Goal: Transaction & Acquisition: Purchase product/service

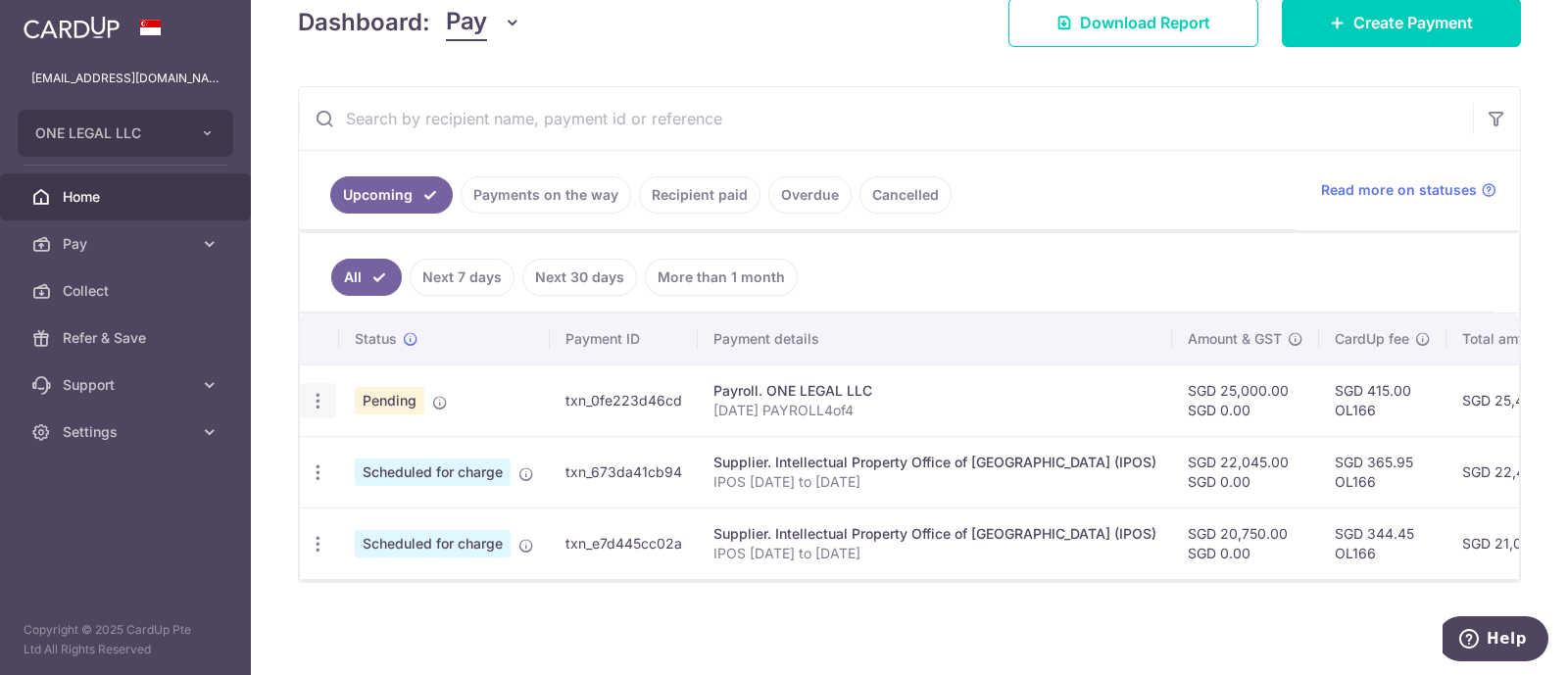
click at [319, 391] on icon "button" at bounding box center [318, 401] width 21 height 21
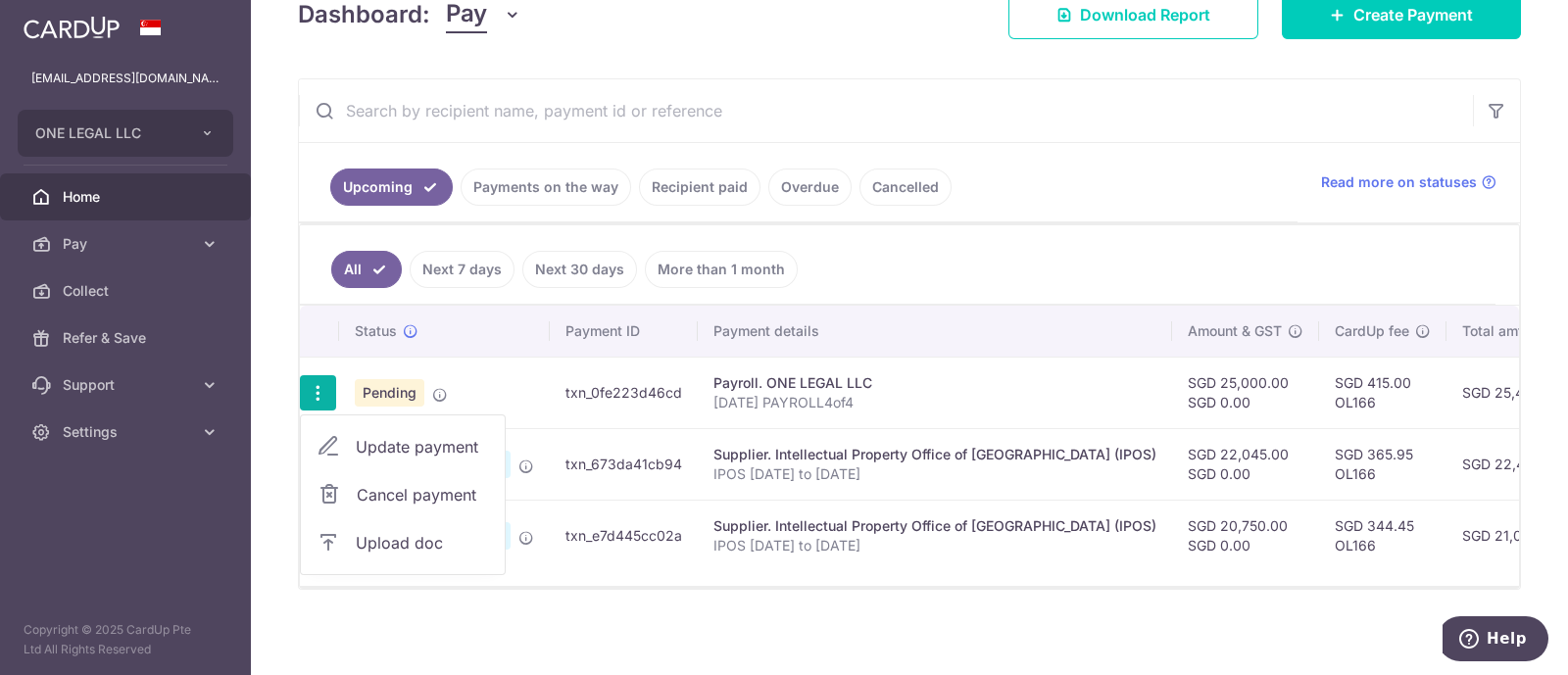
click at [420, 490] on span "Cancel payment" at bounding box center [423, 494] width 132 height 24
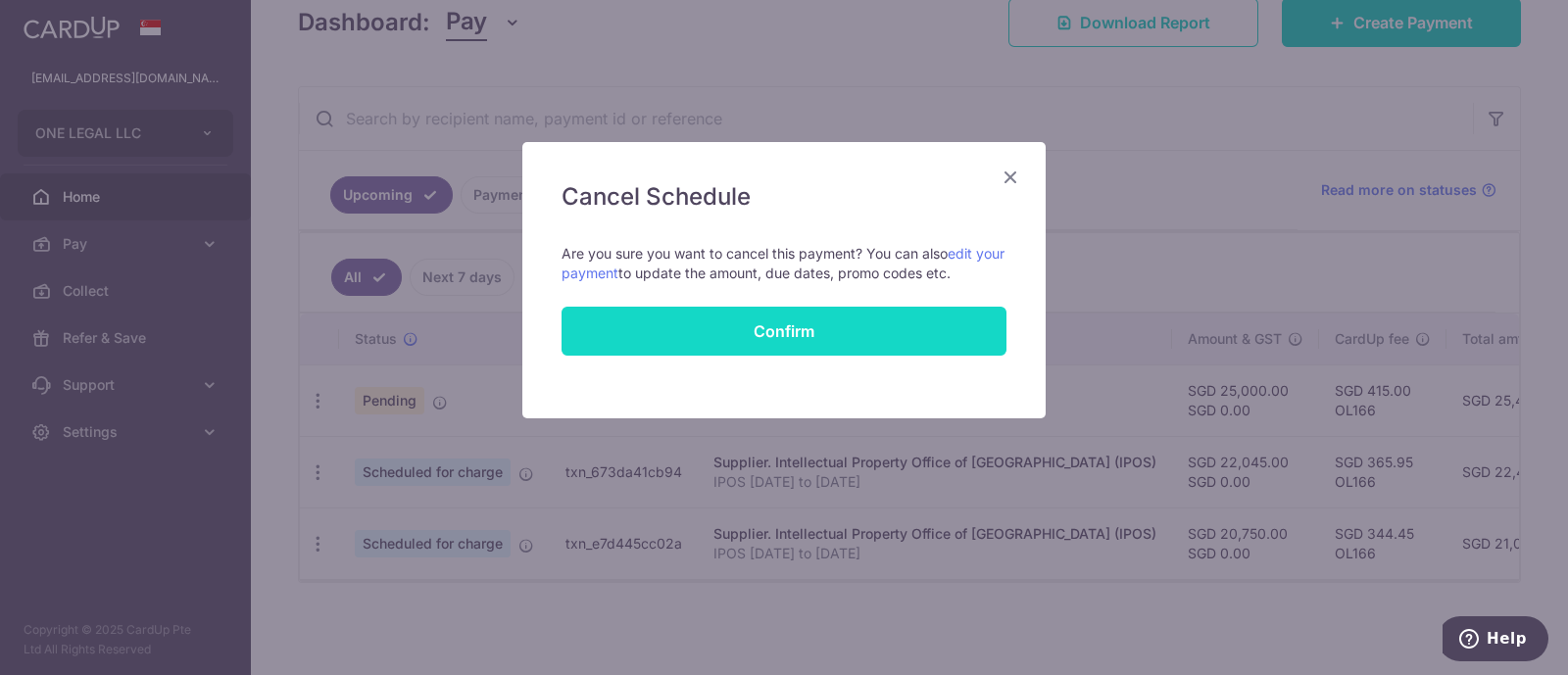
click at [763, 340] on button "Confirm" at bounding box center [784, 331] width 445 height 49
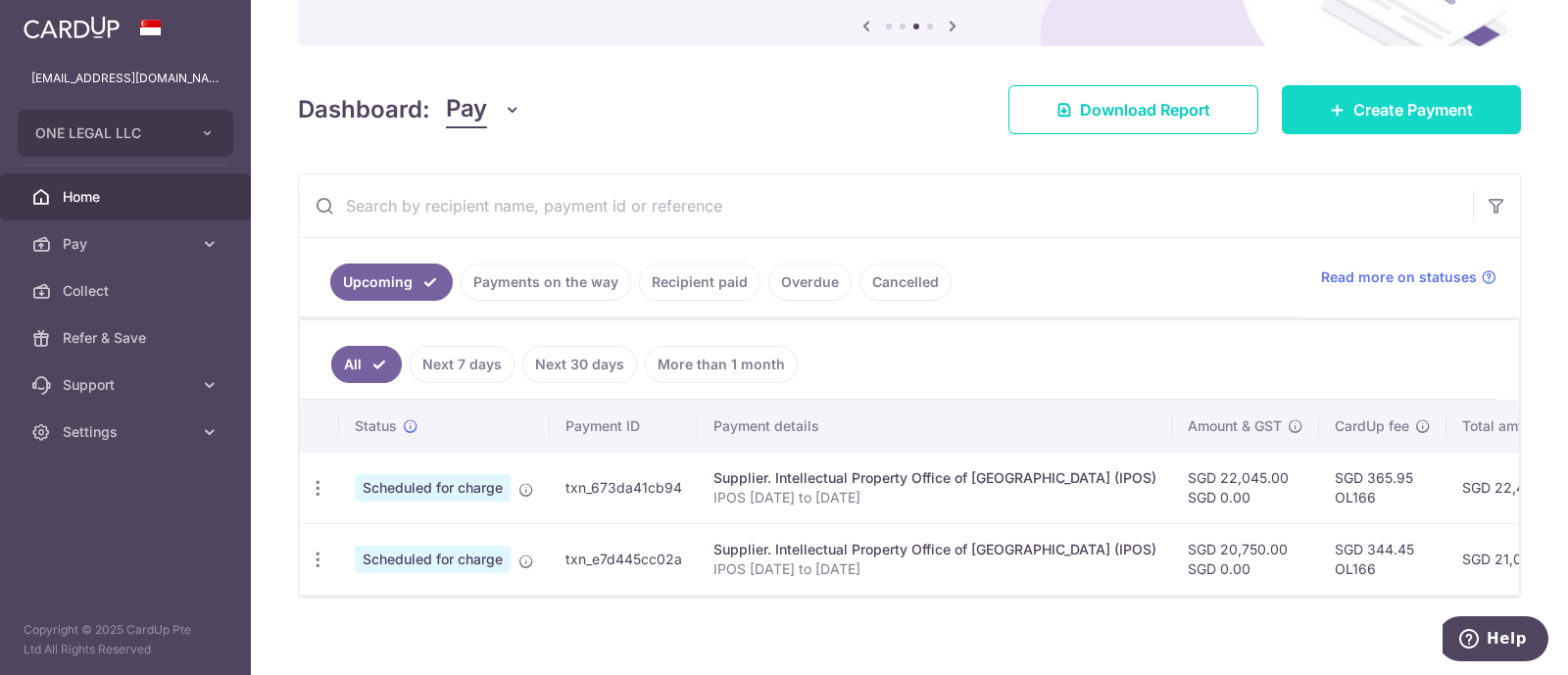
click at [1361, 100] on span "Create Payment" at bounding box center [1414, 110] width 120 height 24
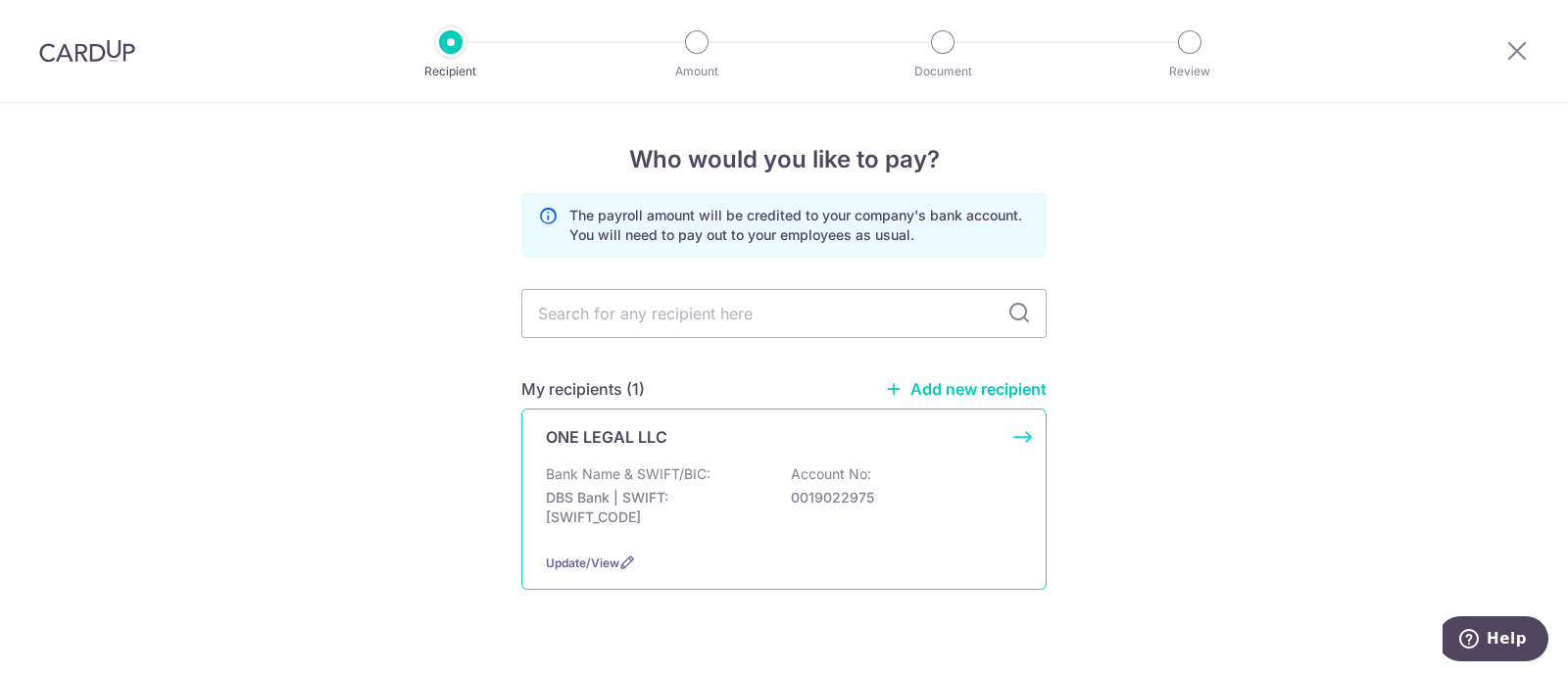
click at [599, 448] on p "ONE LEGAL LLC" at bounding box center [607, 437] width 122 height 24
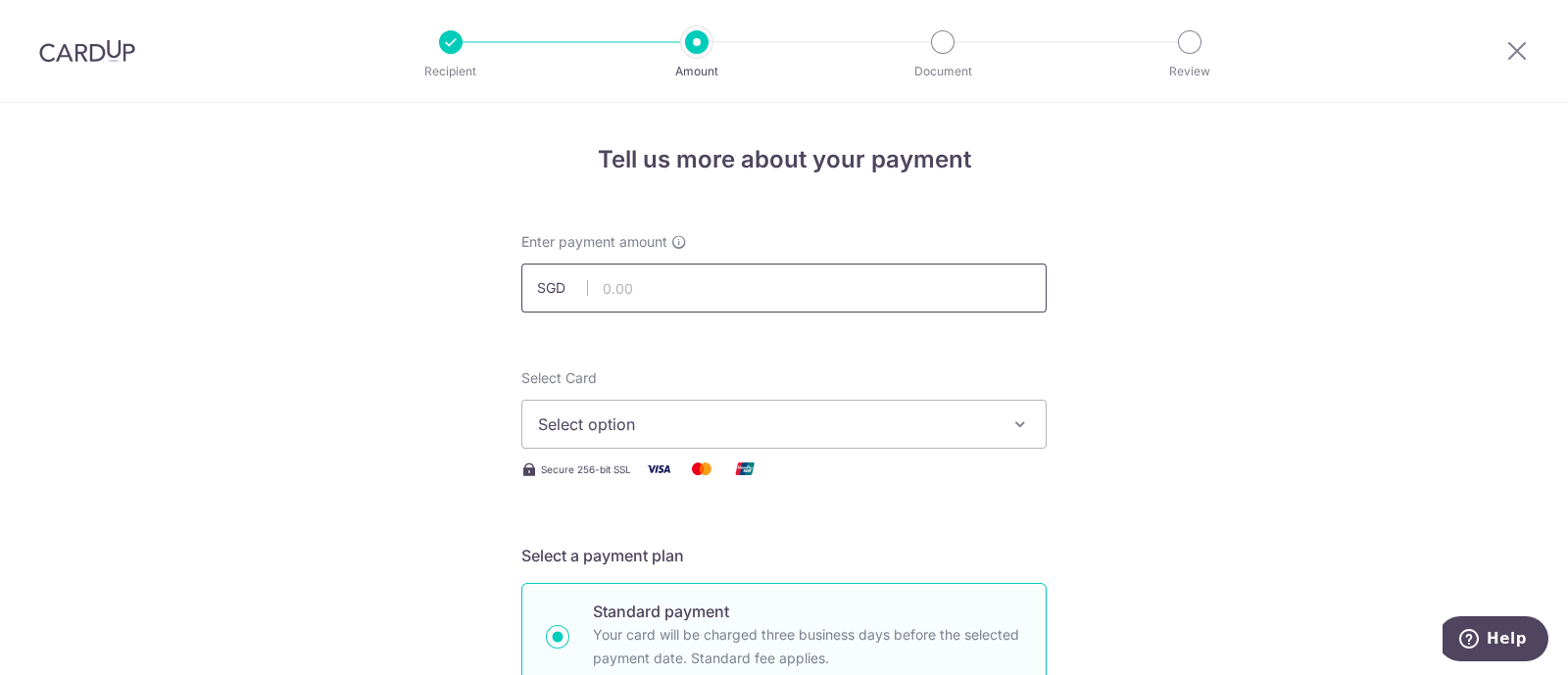
click at [729, 291] on input "text" at bounding box center [784, 288] width 525 height 49
type input "30,512.00"
click at [678, 423] on span "Select option" at bounding box center [766, 424] width 457 height 24
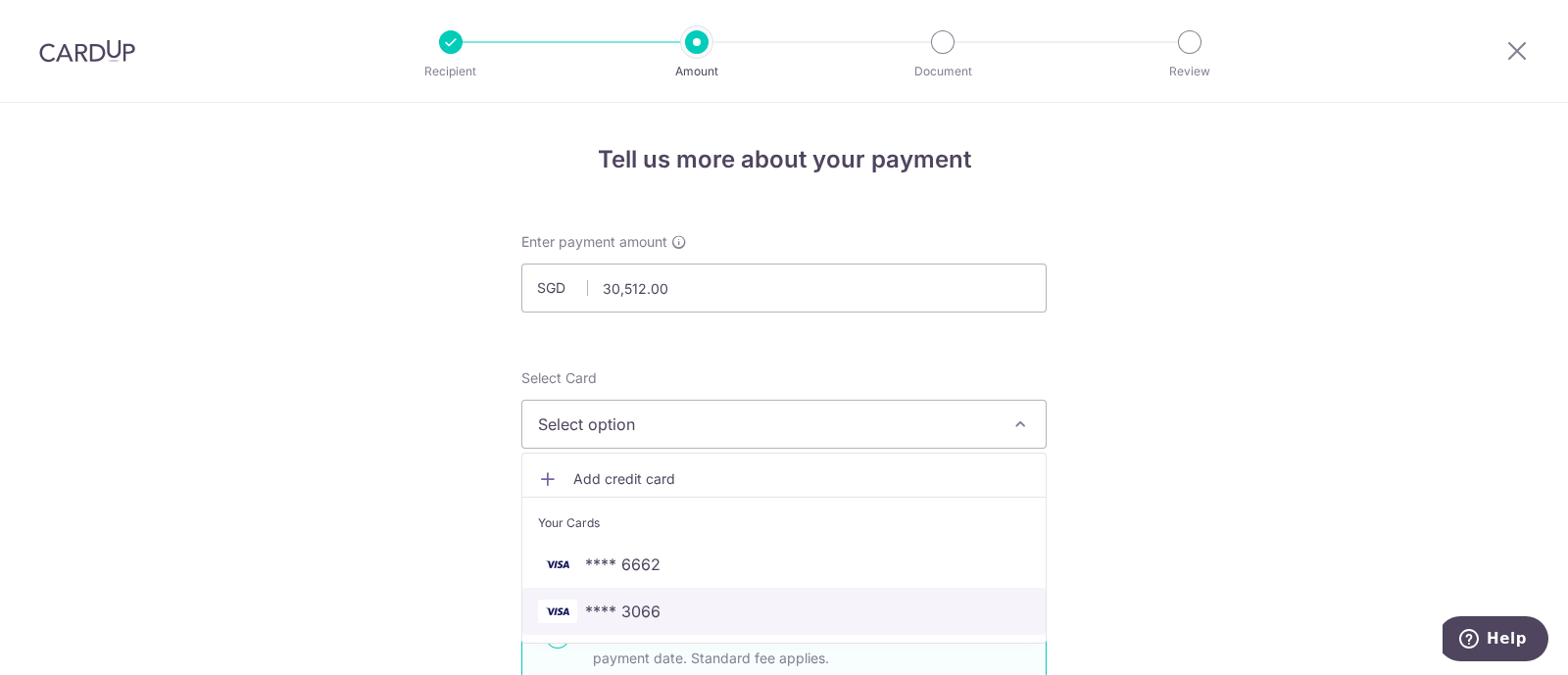
click at [644, 602] on span "**** 3066" at bounding box center [622, 611] width 76 height 24
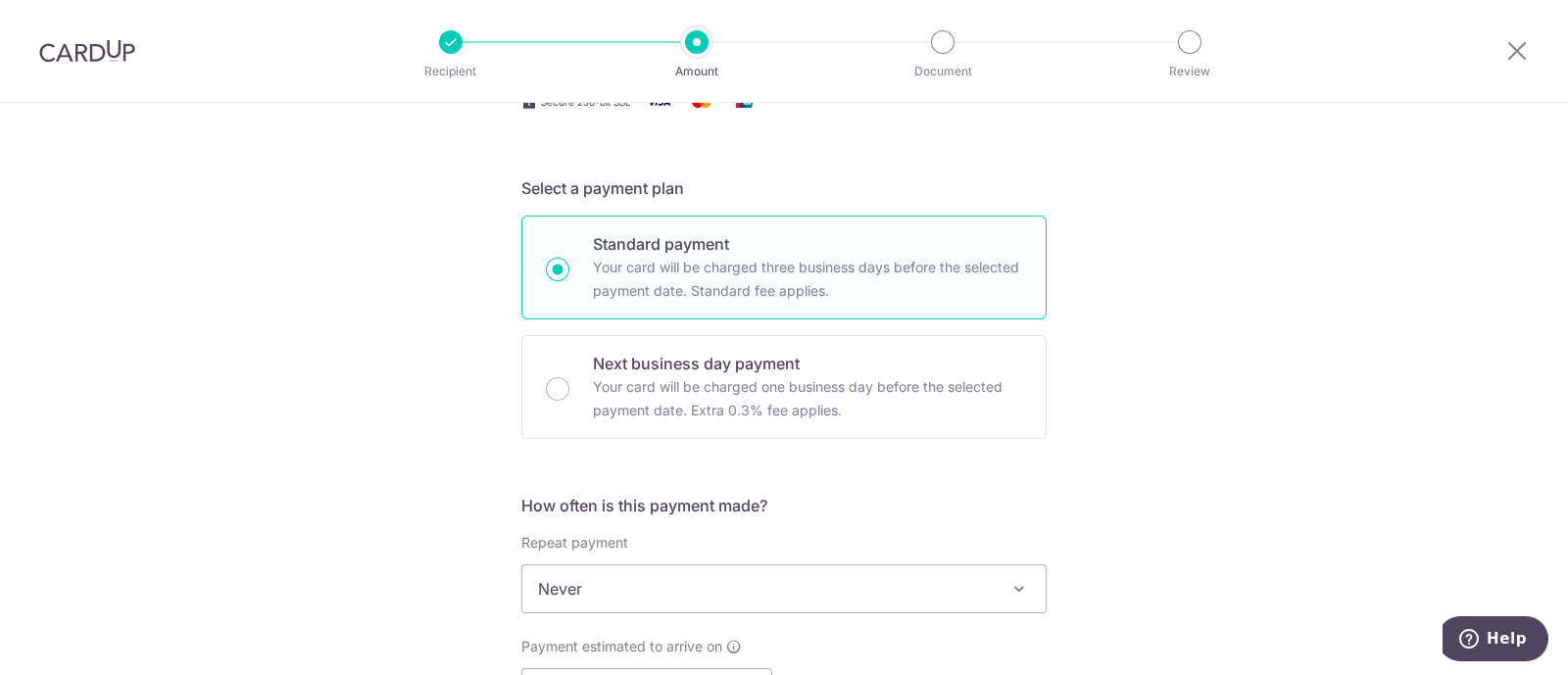
scroll to position [612, 0]
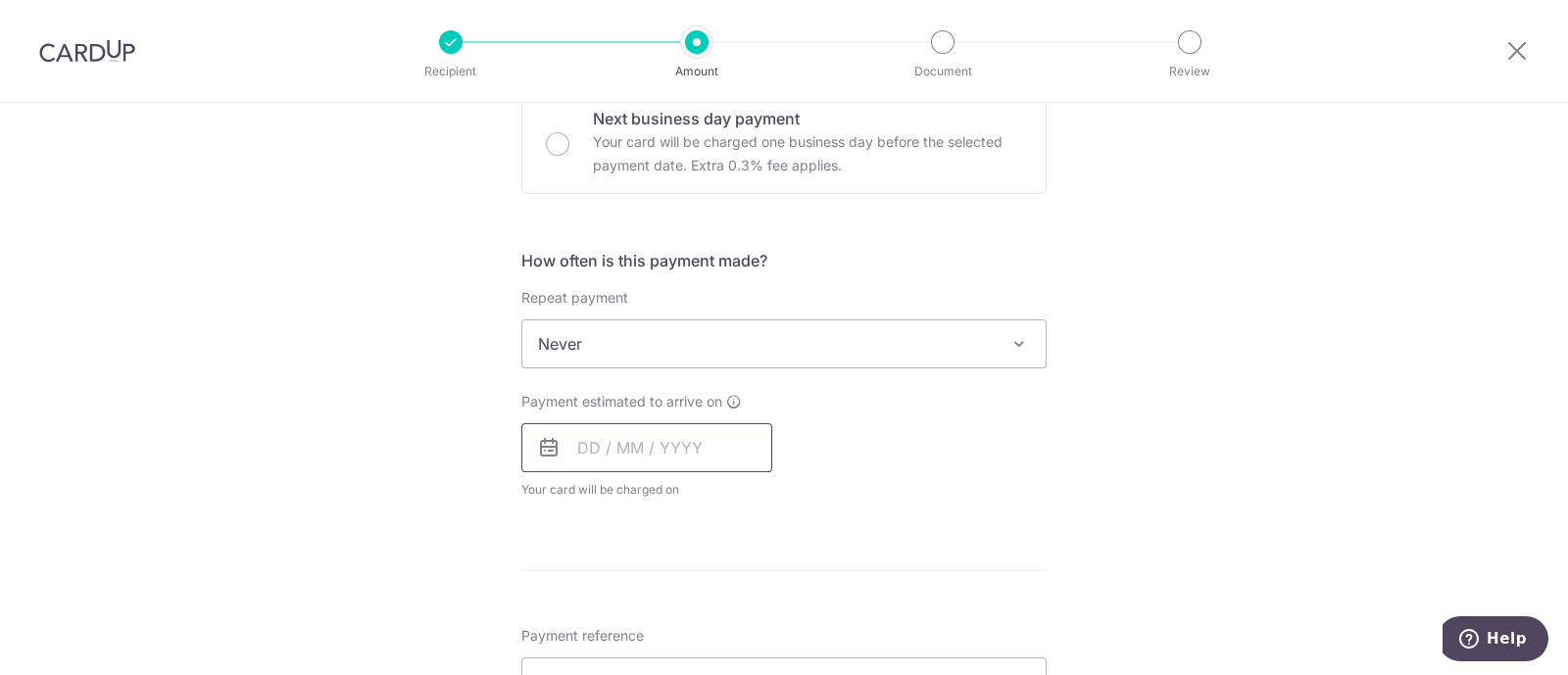
click at [654, 452] on input "text" at bounding box center [646, 448] width 251 height 49
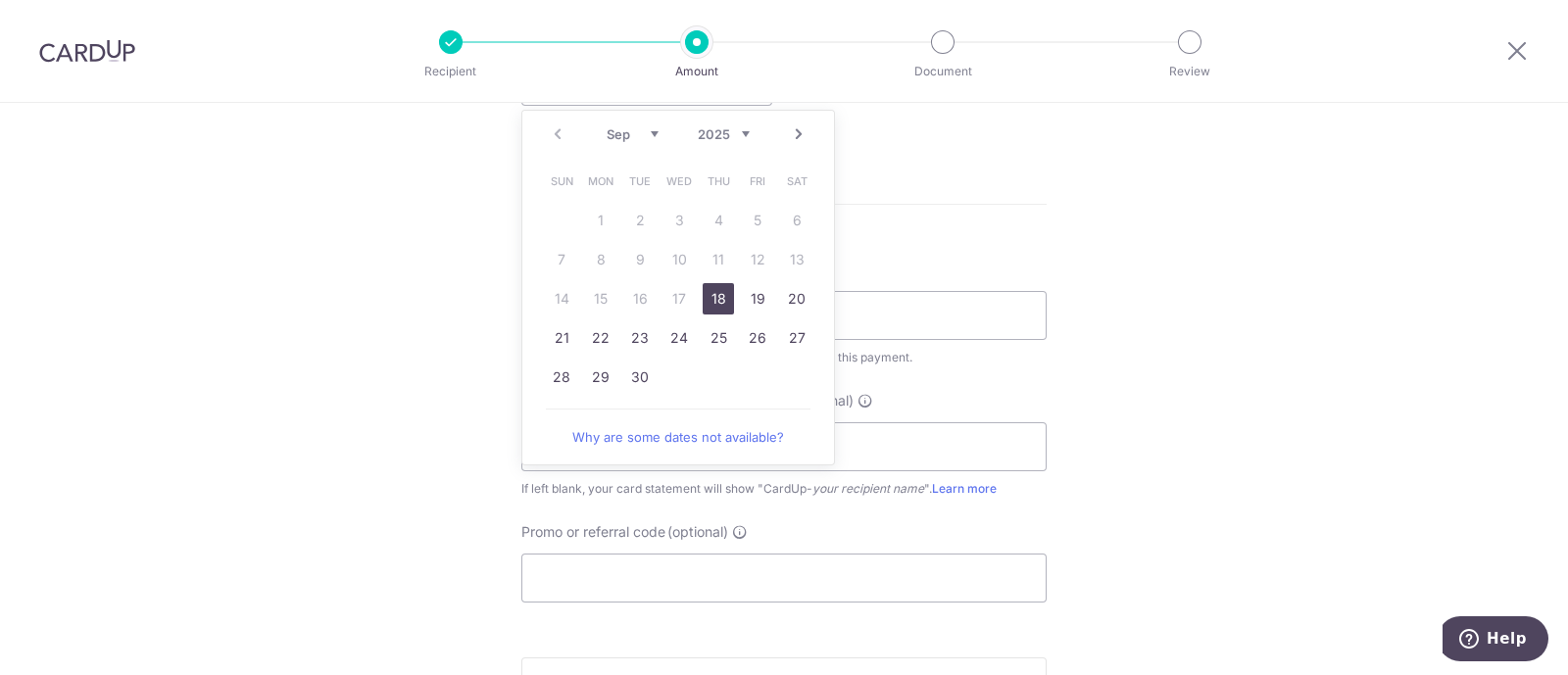
click at [711, 295] on link "18" at bounding box center [719, 299] width 31 height 31
type input "18/09/2025"
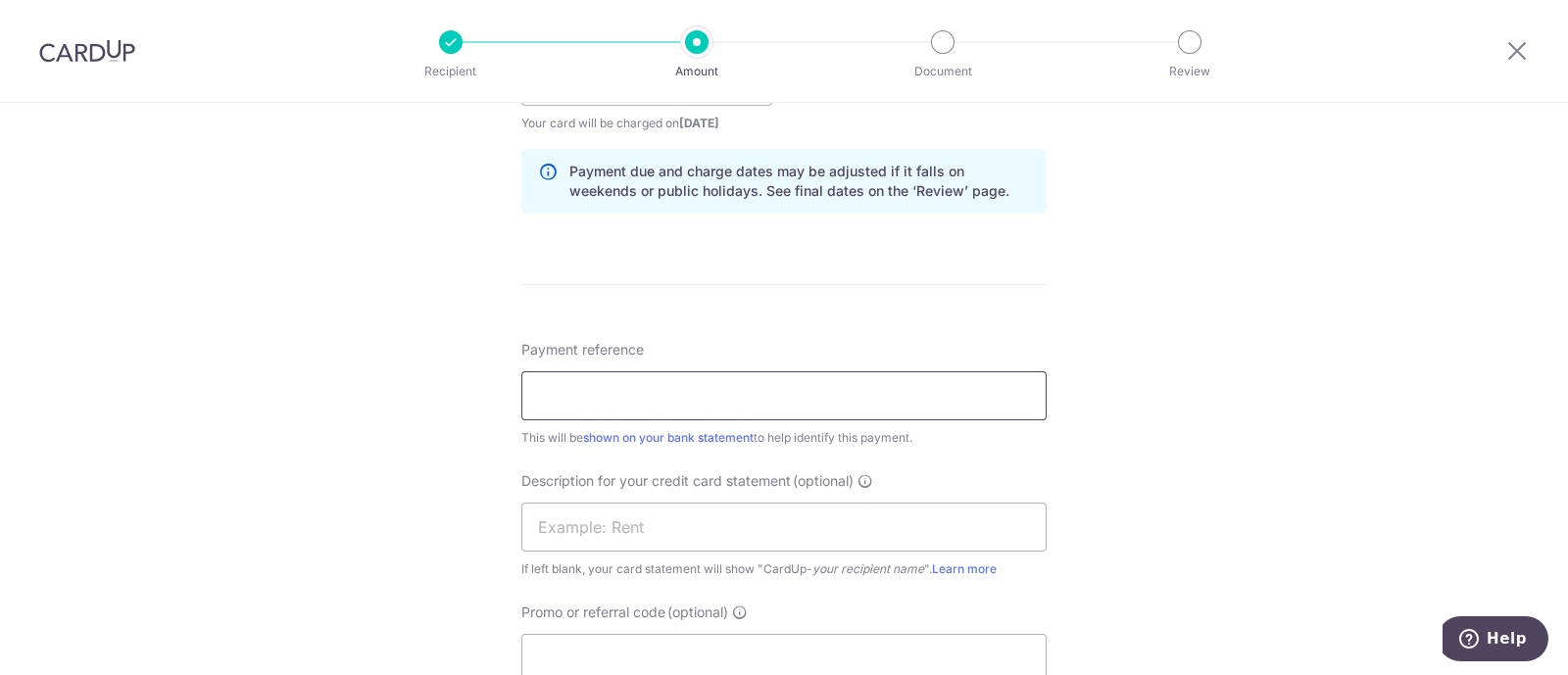
click at [558, 408] on input "Payment reference" at bounding box center [784, 396] width 525 height 49
drag, startPoint x: 558, startPoint y: 391, endPoint x: 544, endPoint y: 391, distance: 14.0
click at [544, 391] on input "APR2025 PAYROLL CPF" at bounding box center [784, 396] width 525 height 49
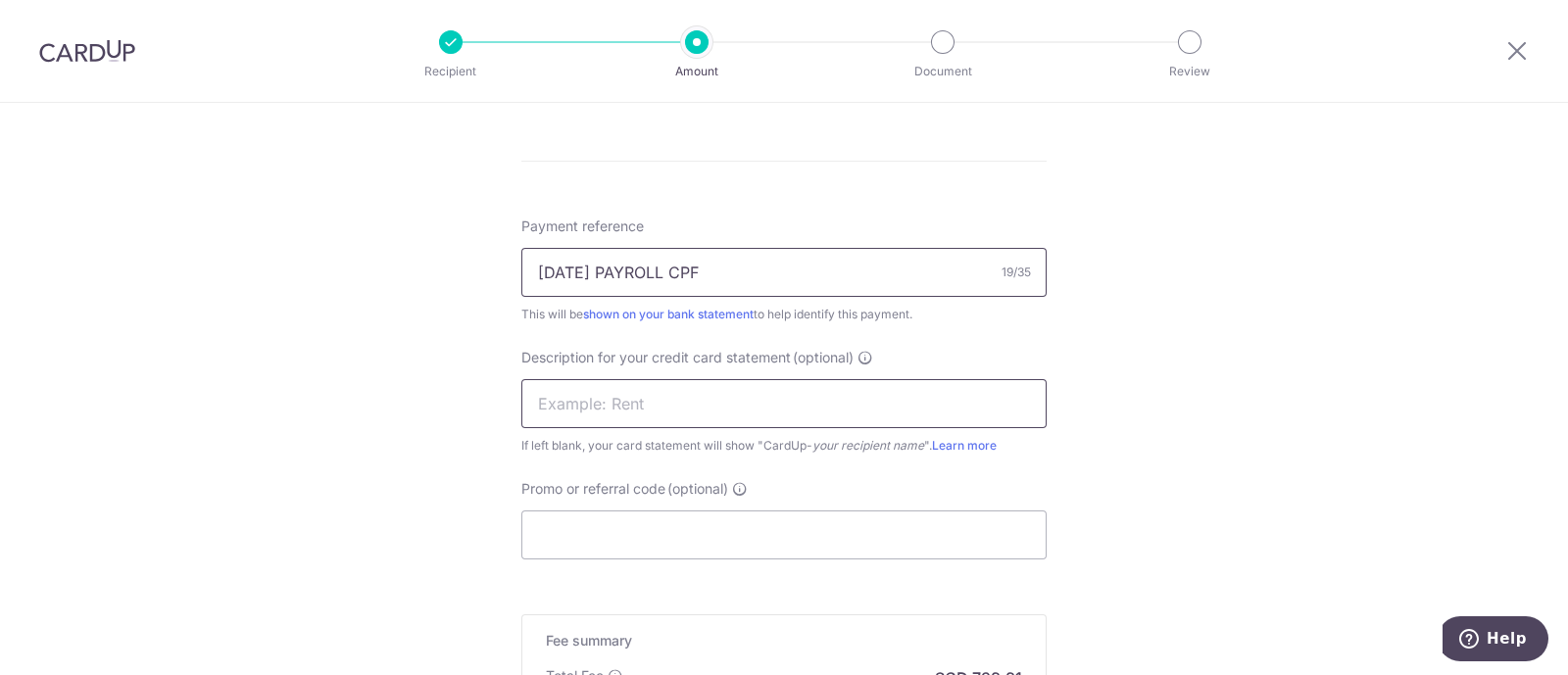
type input "AUG2025 PAYROLL CPF"
click at [666, 412] on input "text" at bounding box center [784, 404] width 525 height 49
click at [667, 411] on input "text" at bounding box center [784, 404] width 525 height 49
click at [680, 401] on input "text" at bounding box center [784, 404] width 525 height 49
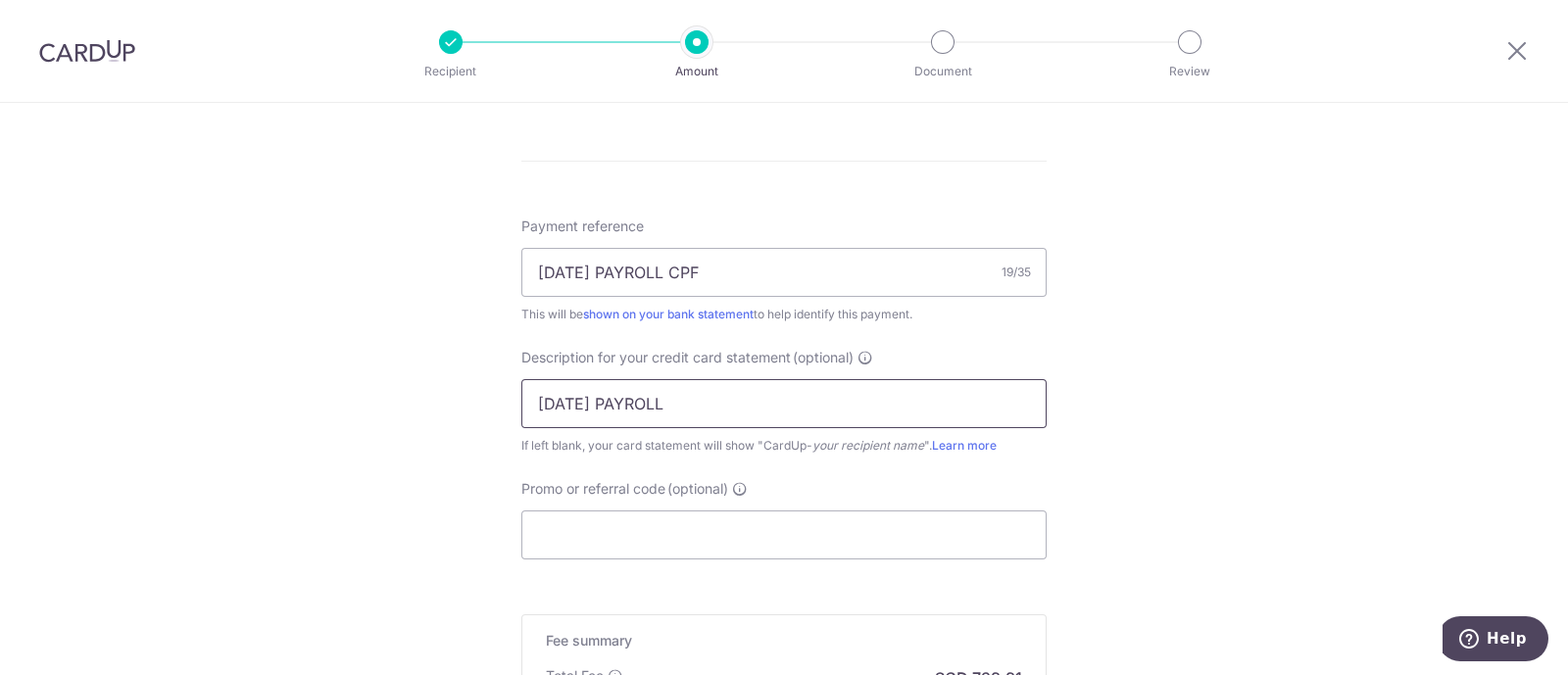
drag, startPoint x: 563, startPoint y: 399, endPoint x: 427, endPoint y: 382, distance: 137.1
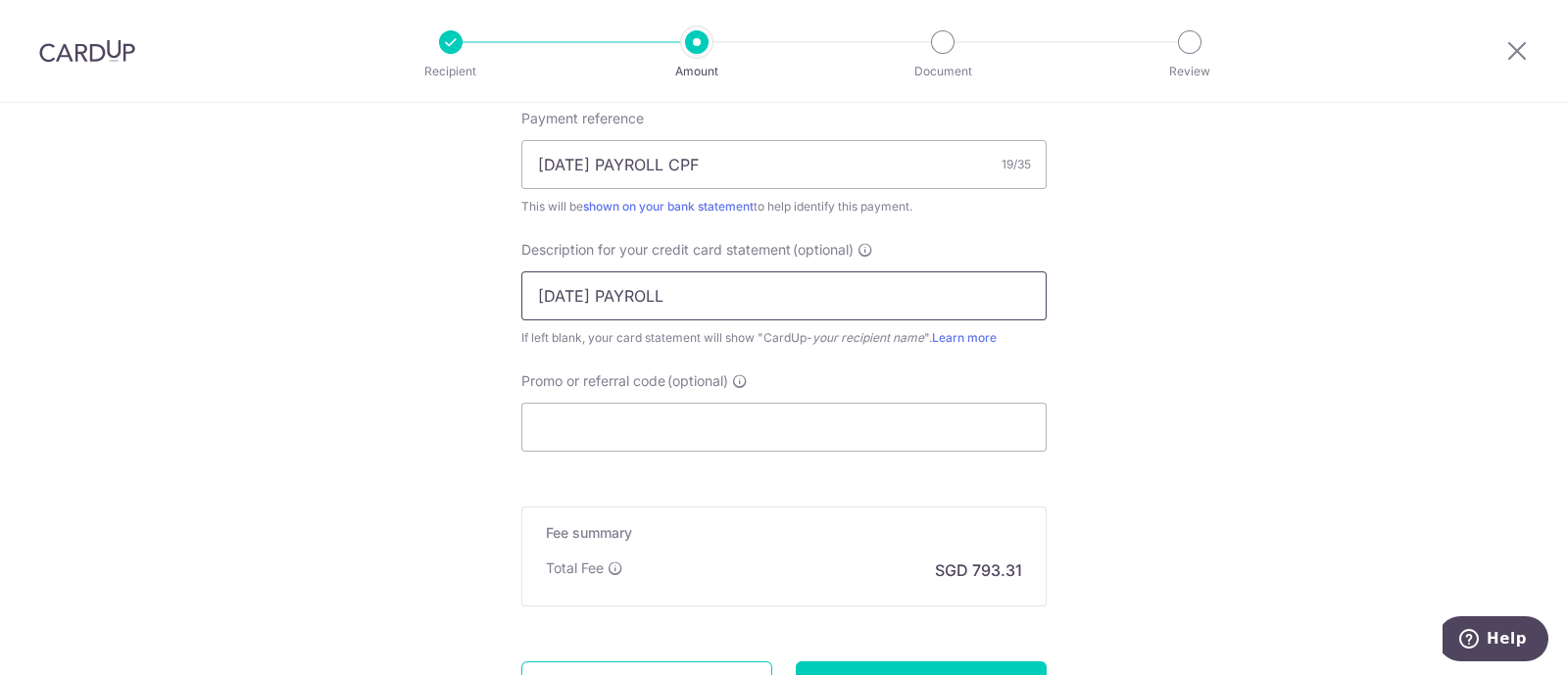
scroll to position [1347, 0]
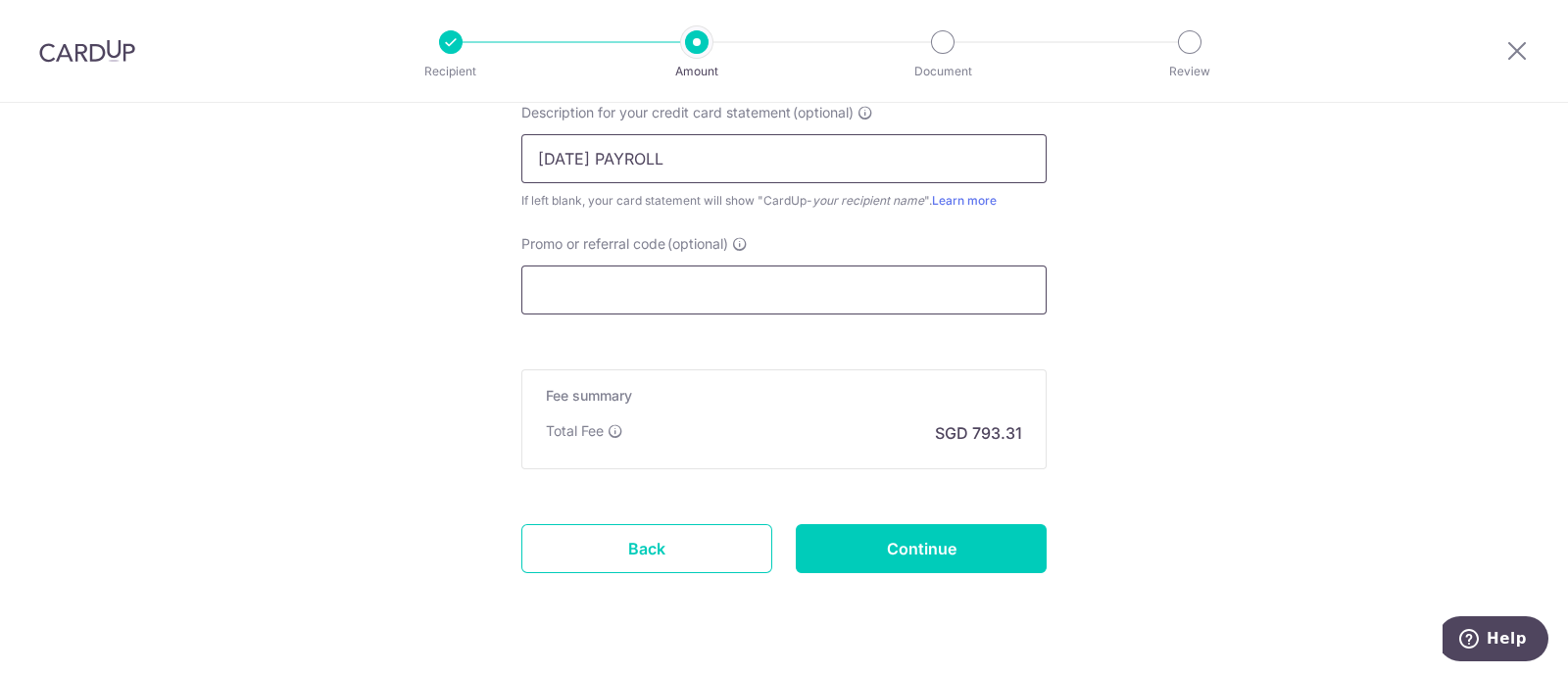
type input "AUG2025 PAYROLL"
click at [660, 266] on input "Promo or referral code (optional)" at bounding box center [784, 290] width 525 height 49
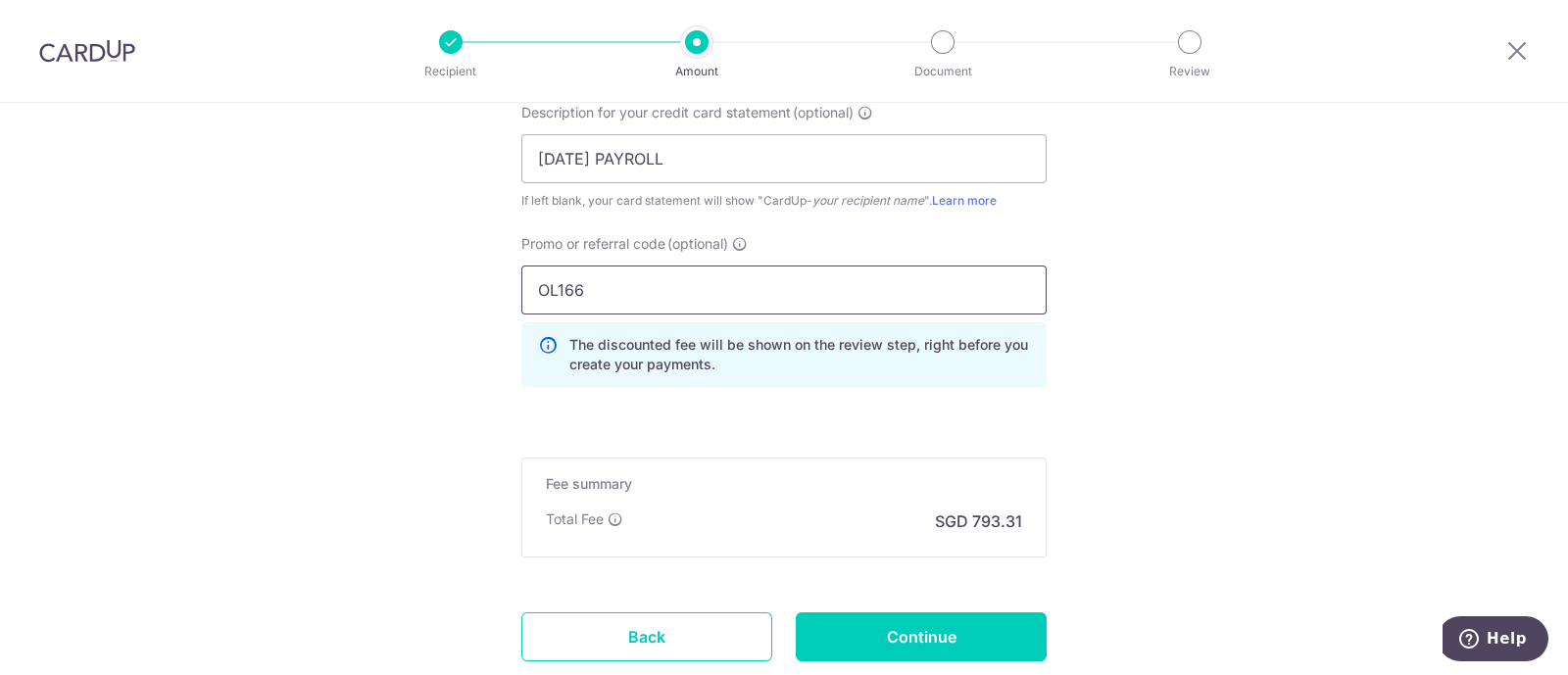
type input "OL166"
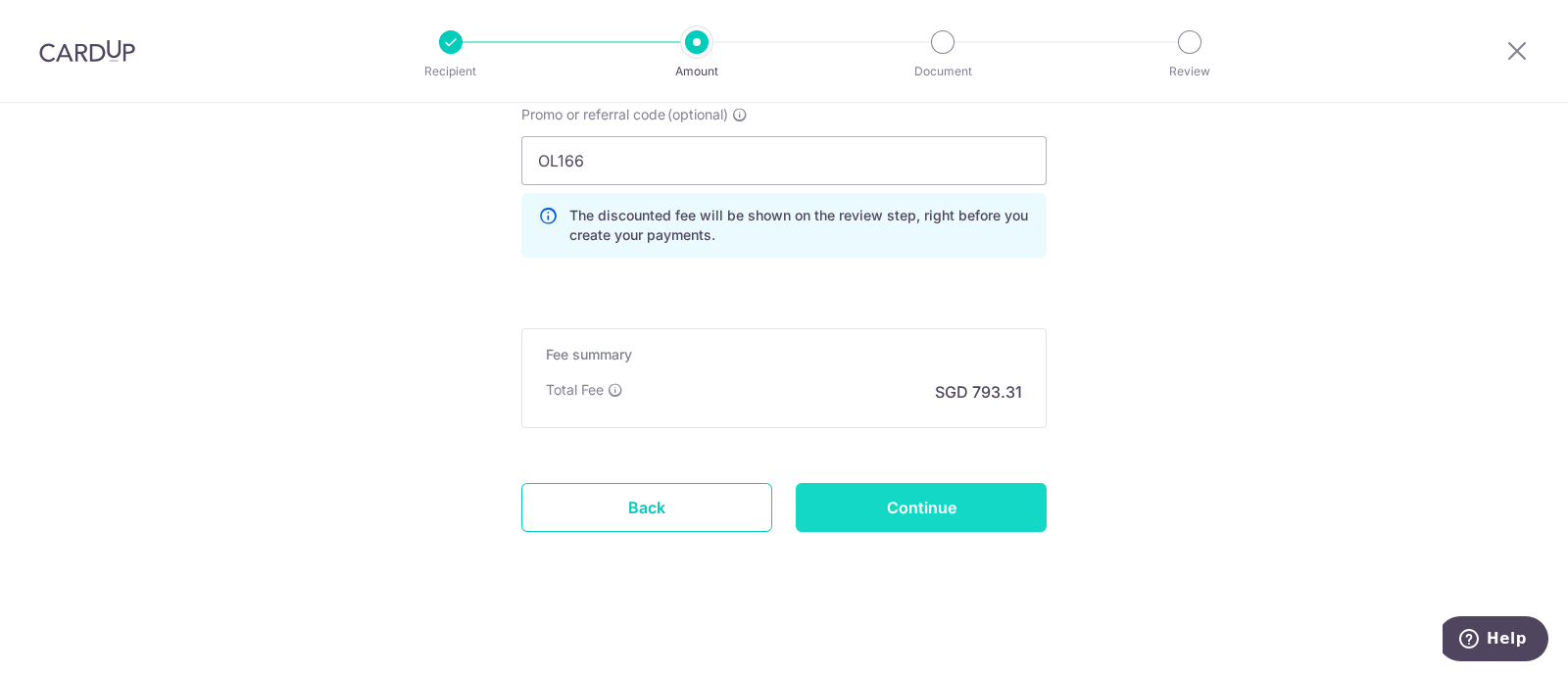
click at [941, 502] on input "Continue" at bounding box center [921, 507] width 251 height 49
type input "Create Schedule"
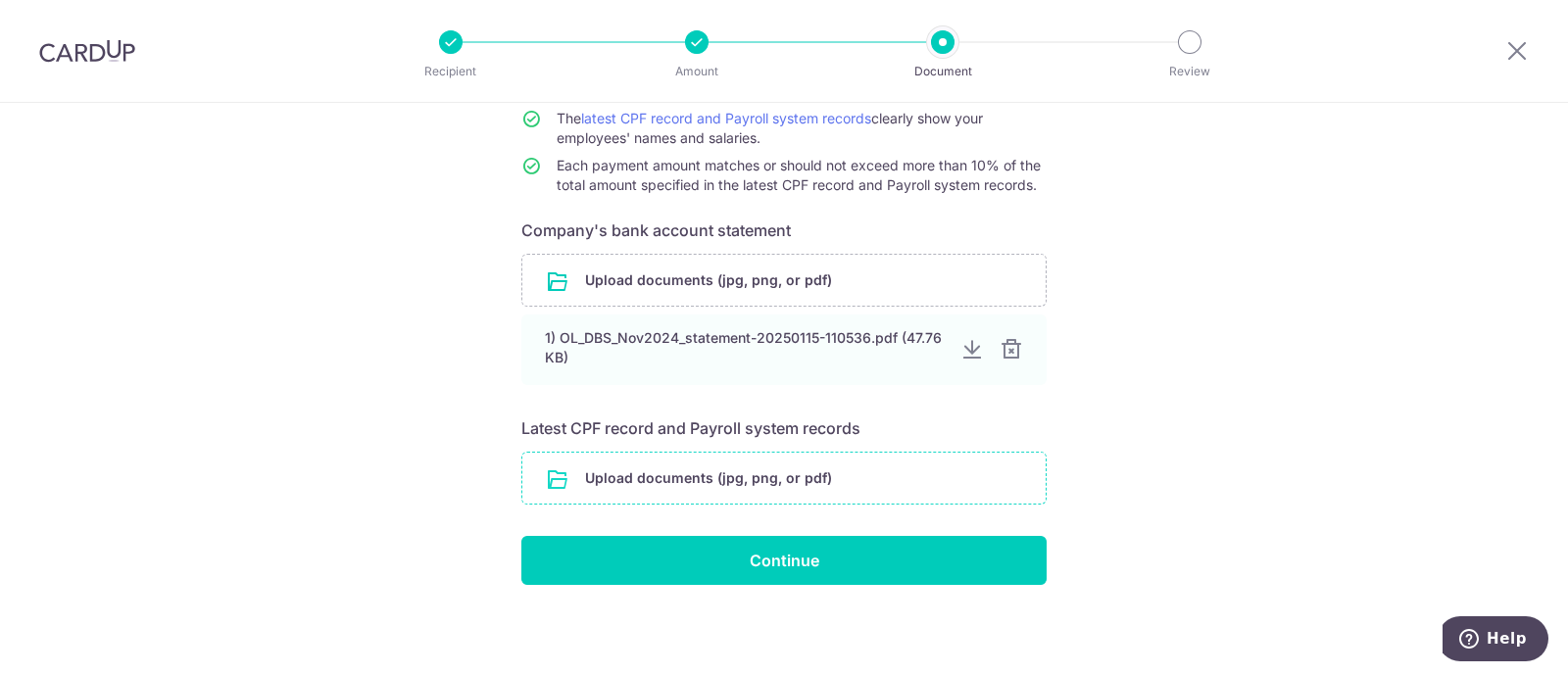
click at [729, 468] on input "file" at bounding box center [784, 478] width 523 height 51
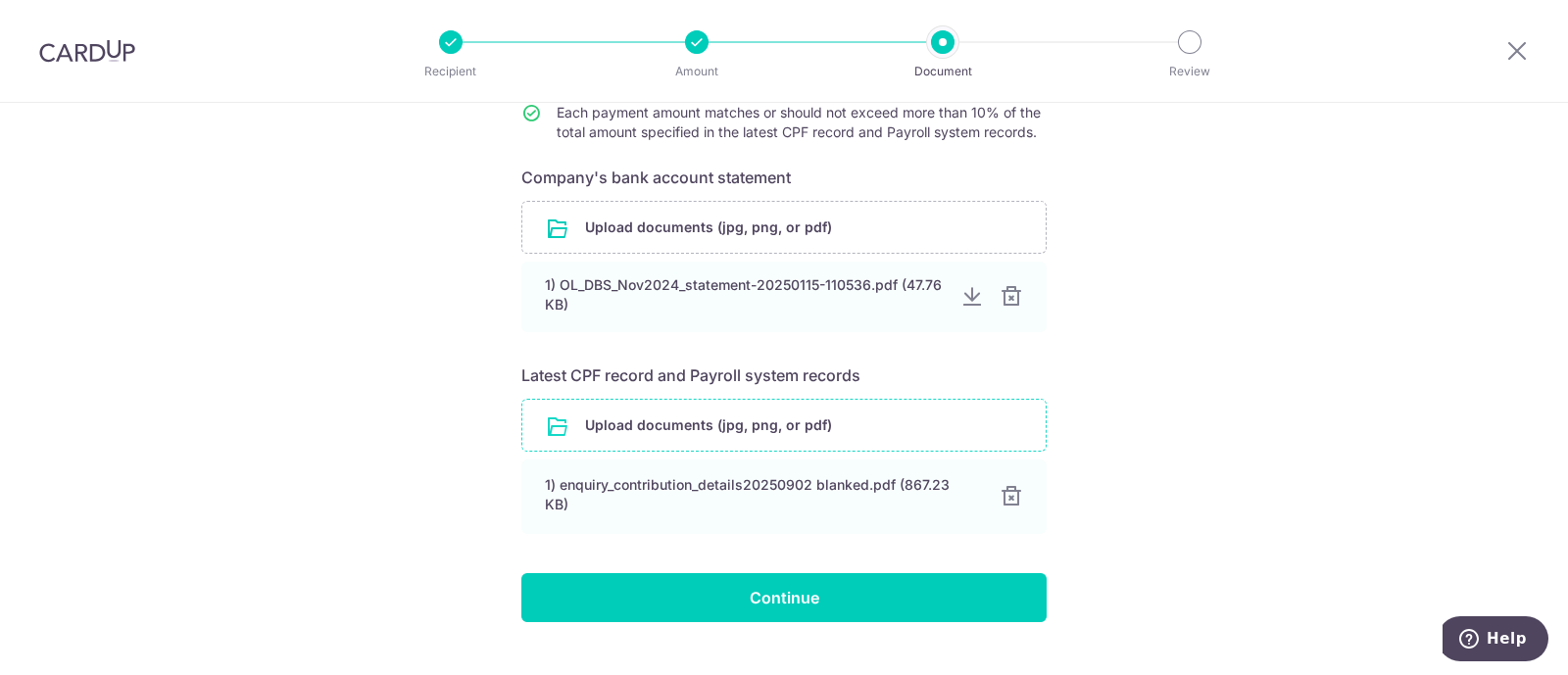
scroll to position [315, 0]
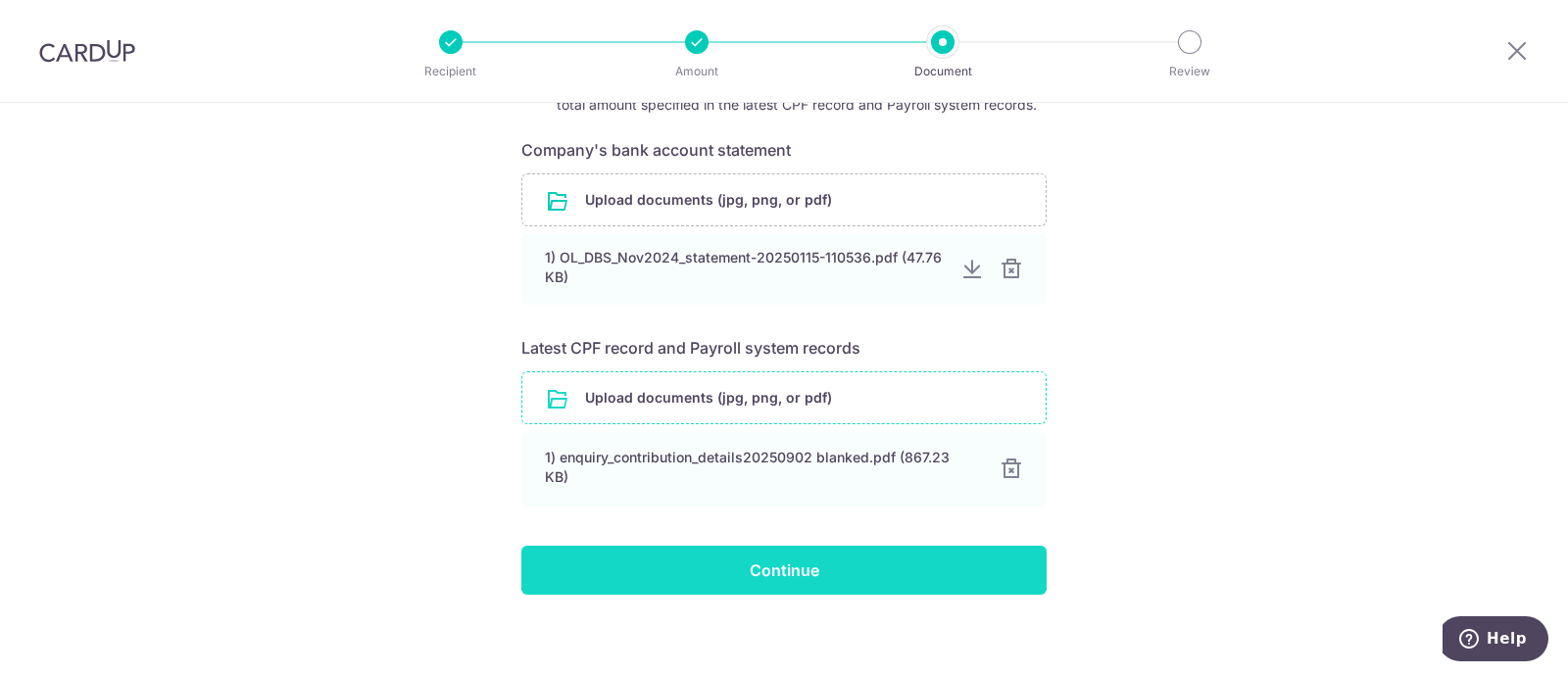
click at [781, 559] on input "Continue" at bounding box center [784, 570] width 525 height 49
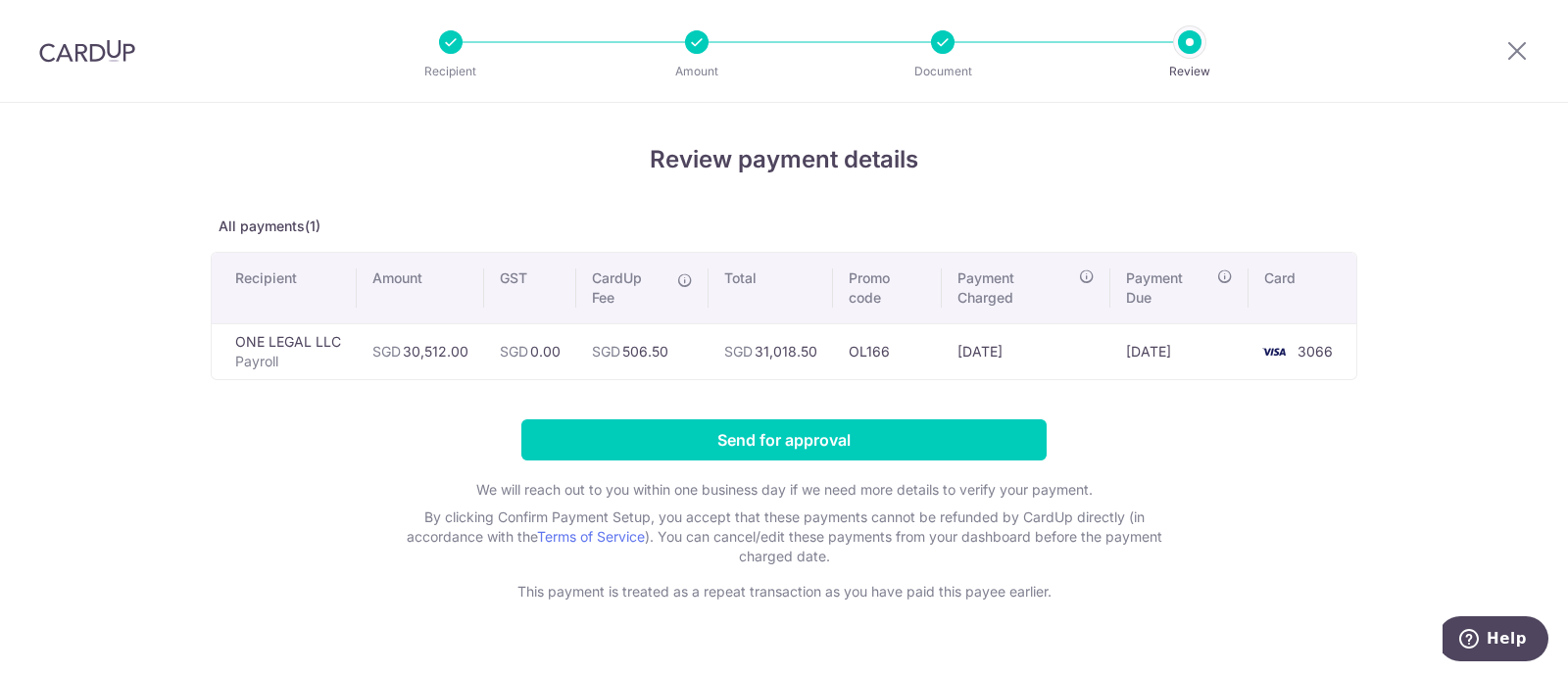
click at [808, 369] on td "SGD 31,018.50" at bounding box center [771, 351] width 125 height 56
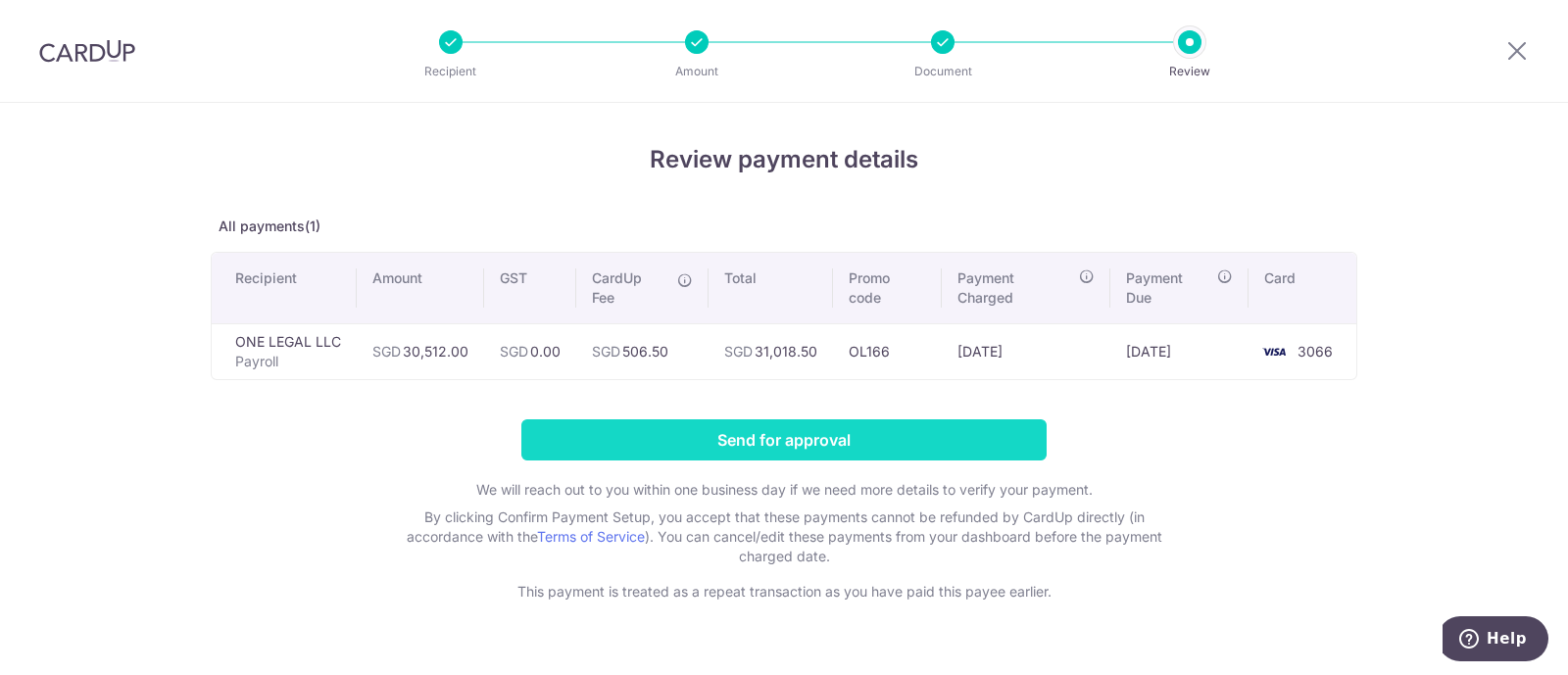
click at [798, 443] on input "Send for approval" at bounding box center [784, 440] width 525 height 41
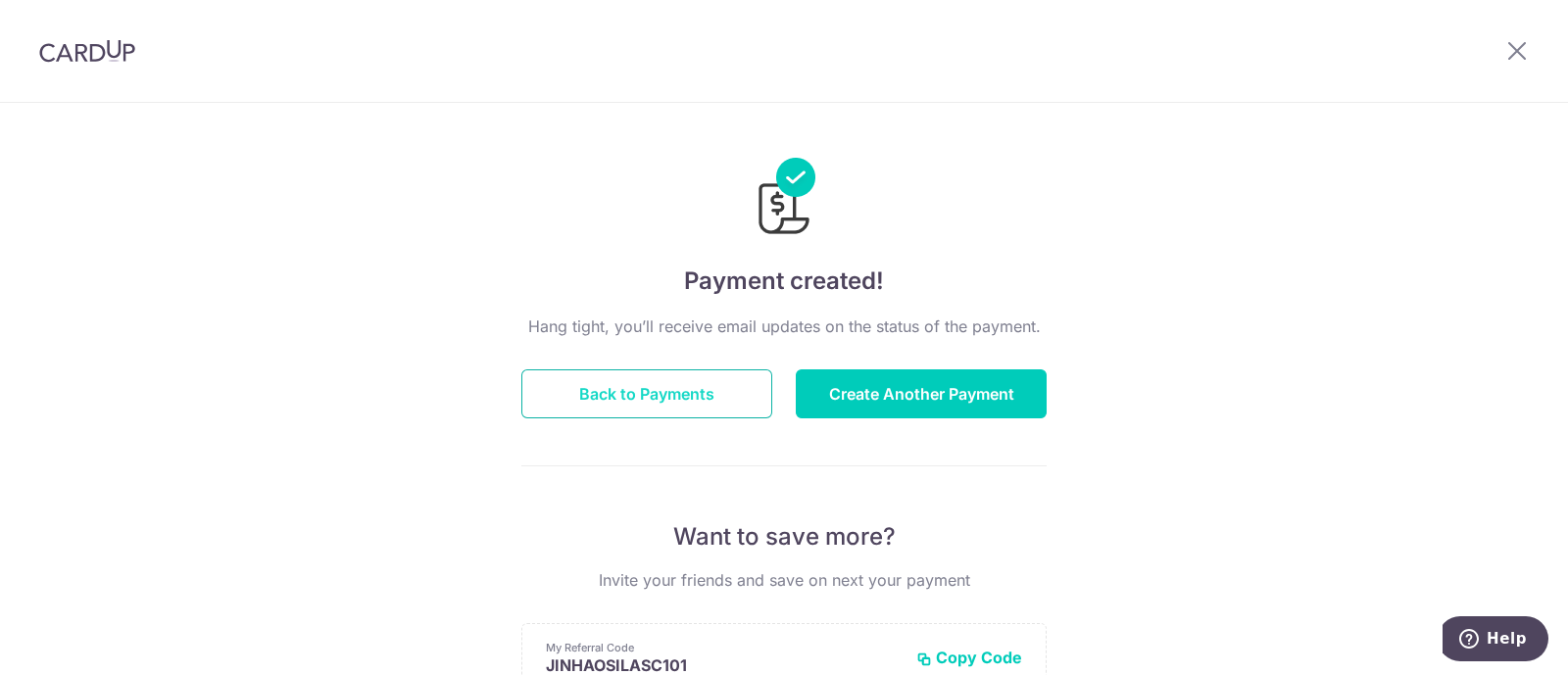
click at [686, 398] on button "Back to Payments" at bounding box center [646, 394] width 251 height 49
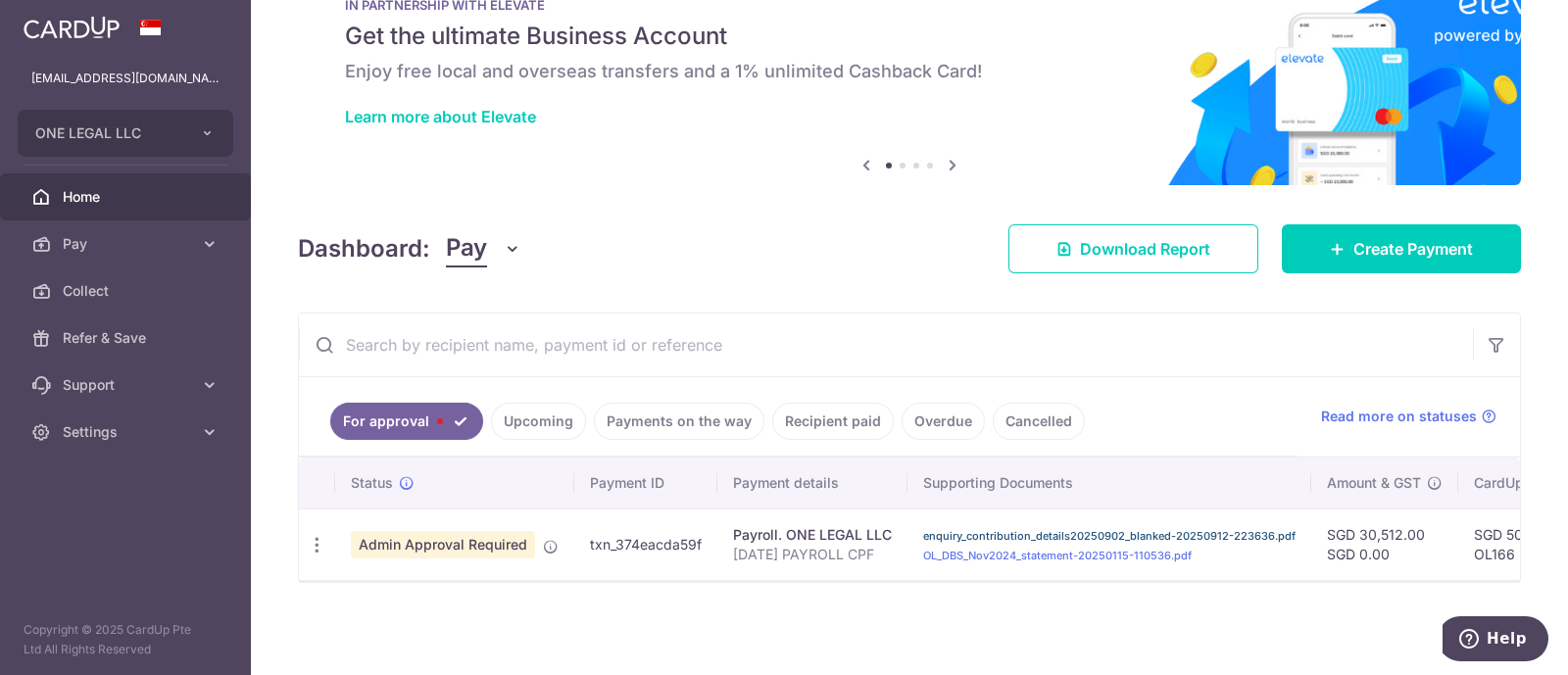
click at [1058, 529] on link "enquiry_contribution_details20250902_blanked-20250912-223636.pdf" at bounding box center [1109, 535] width 373 height 14
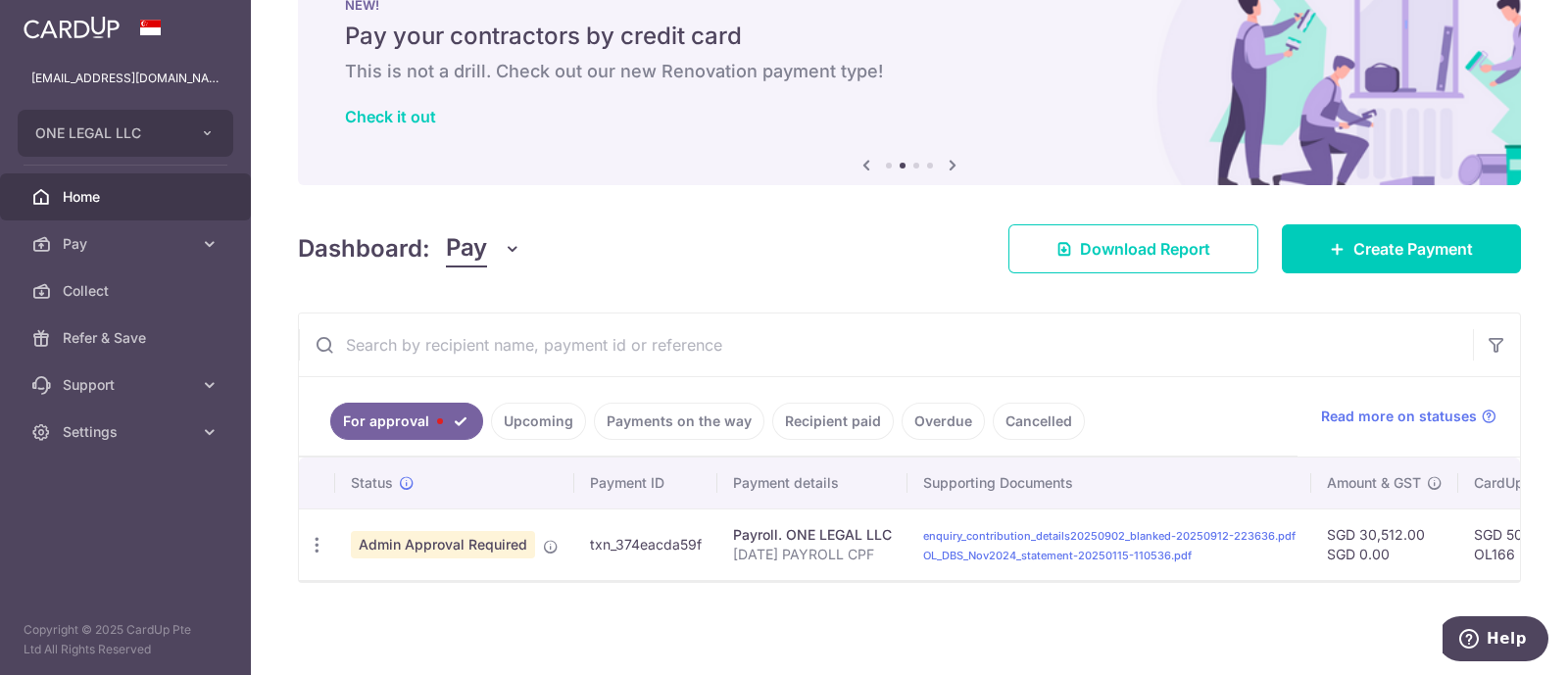
click at [102, 188] on span "Home" at bounding box center [128, 197] width 130 height 20
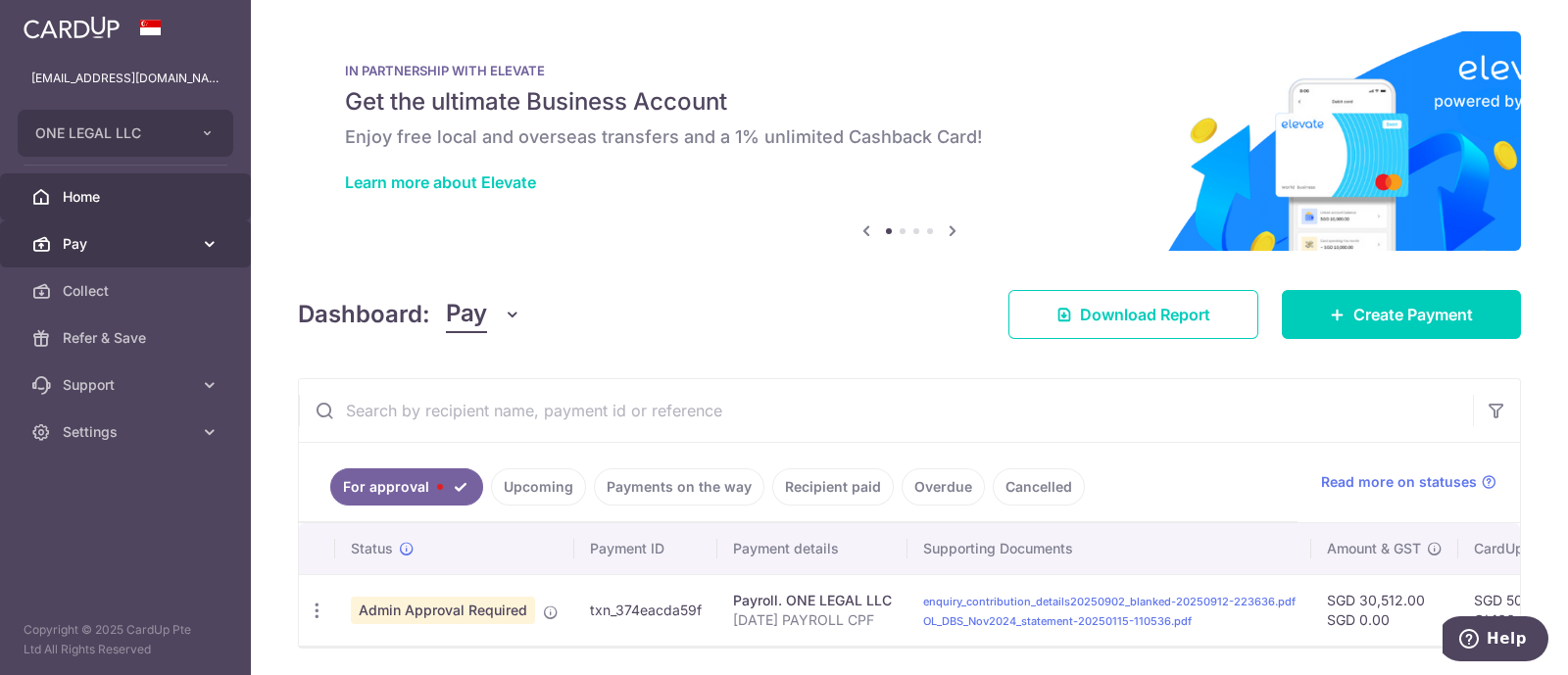
click at [131, 241] on span "Pay" at bounding box center [128, 244] width 130 height 20
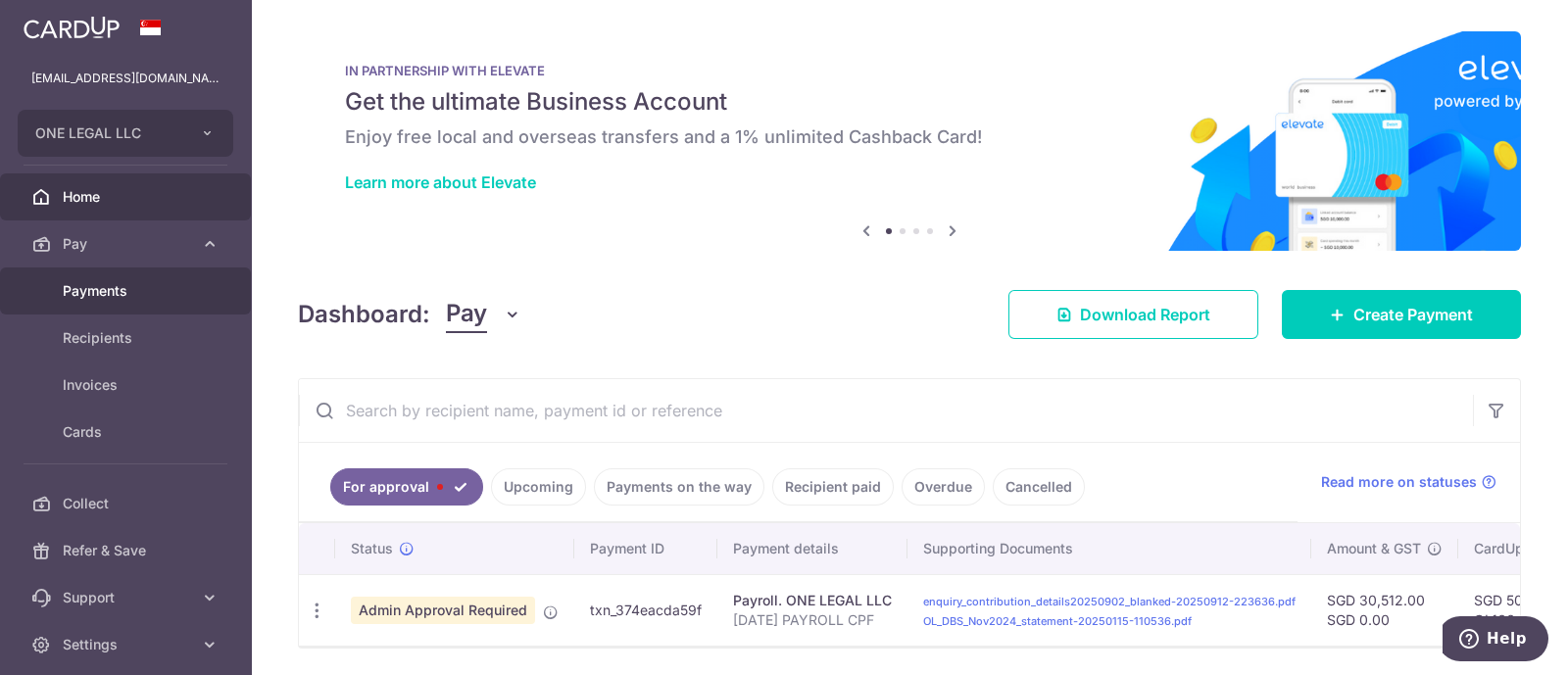
click at [142, 281] on span "Payments" at bounding box center [128, 291] width 130 height 20
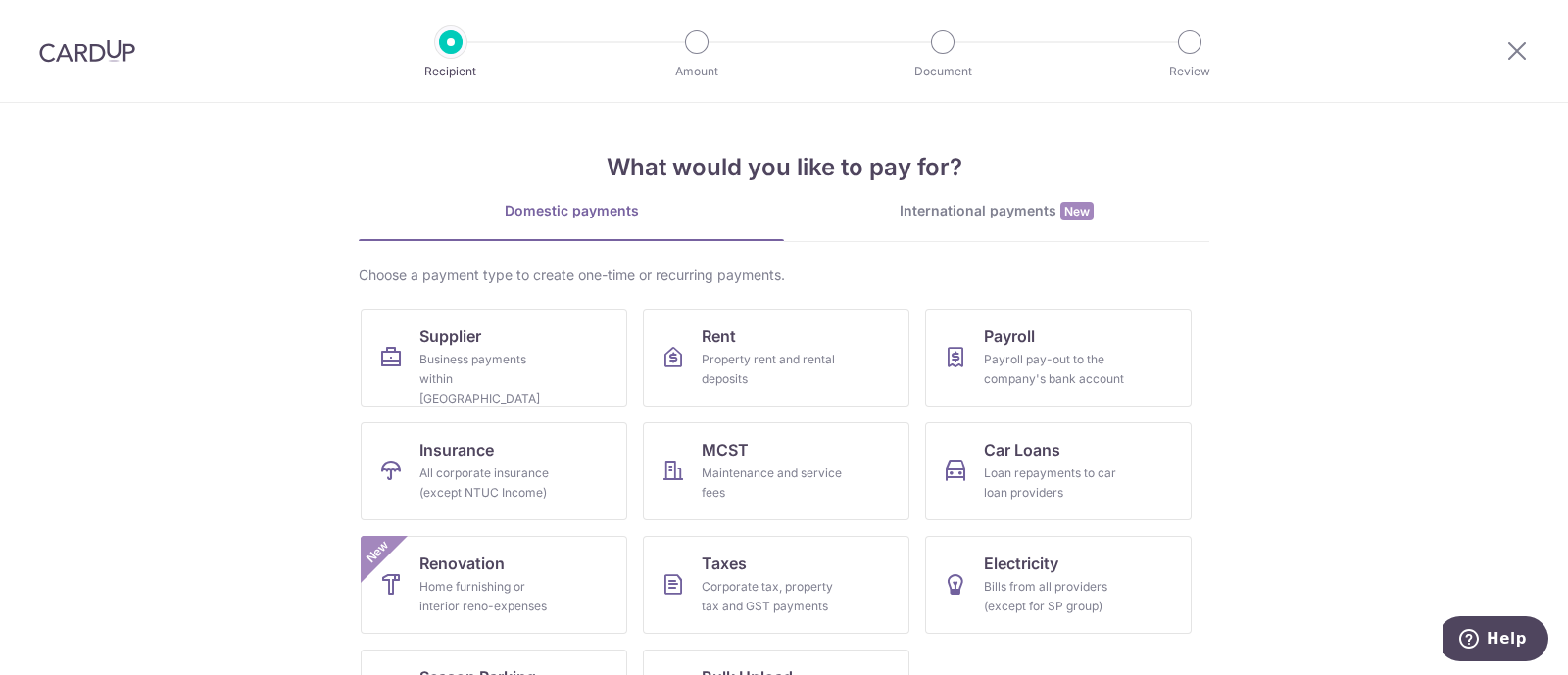
scroll to position [87, 0]
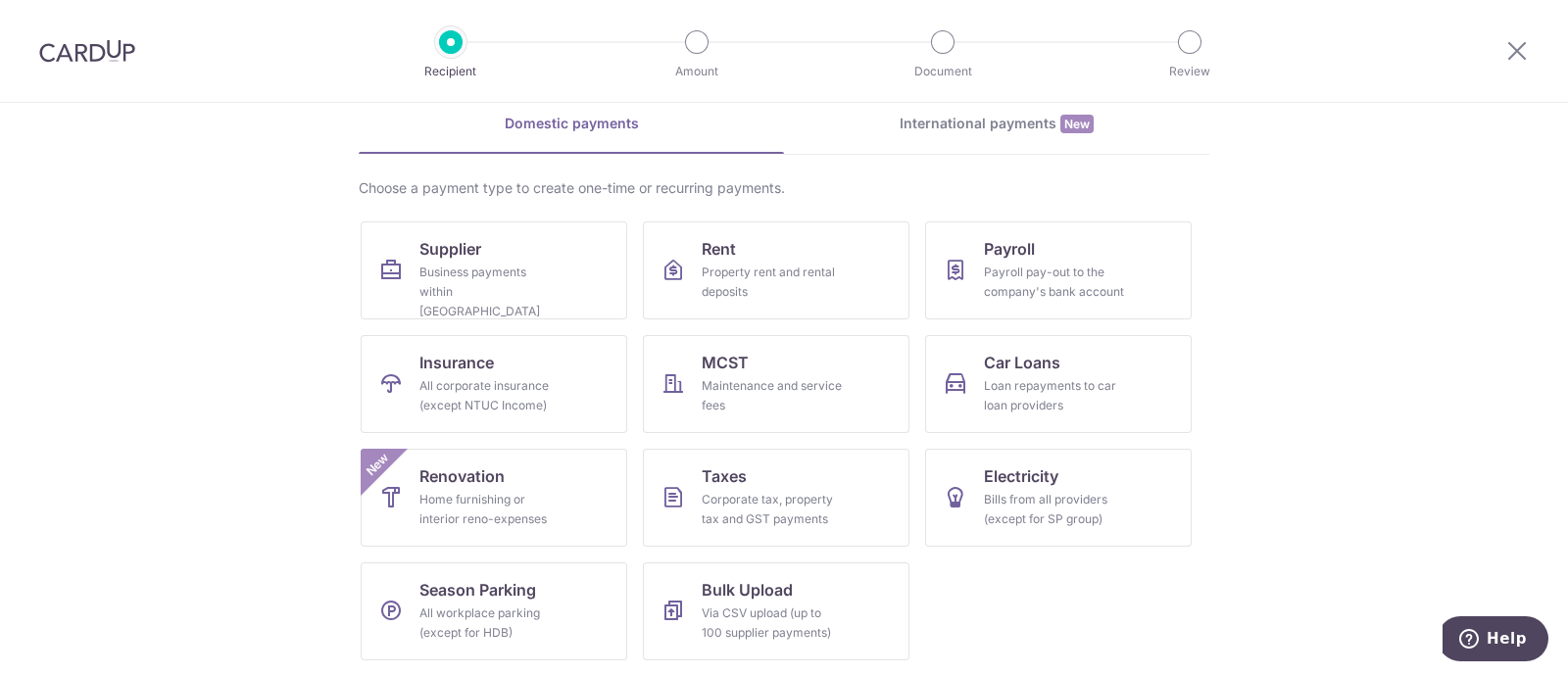
click at [102, 57] on img at bounding box center [87, 51] width 96 height 24
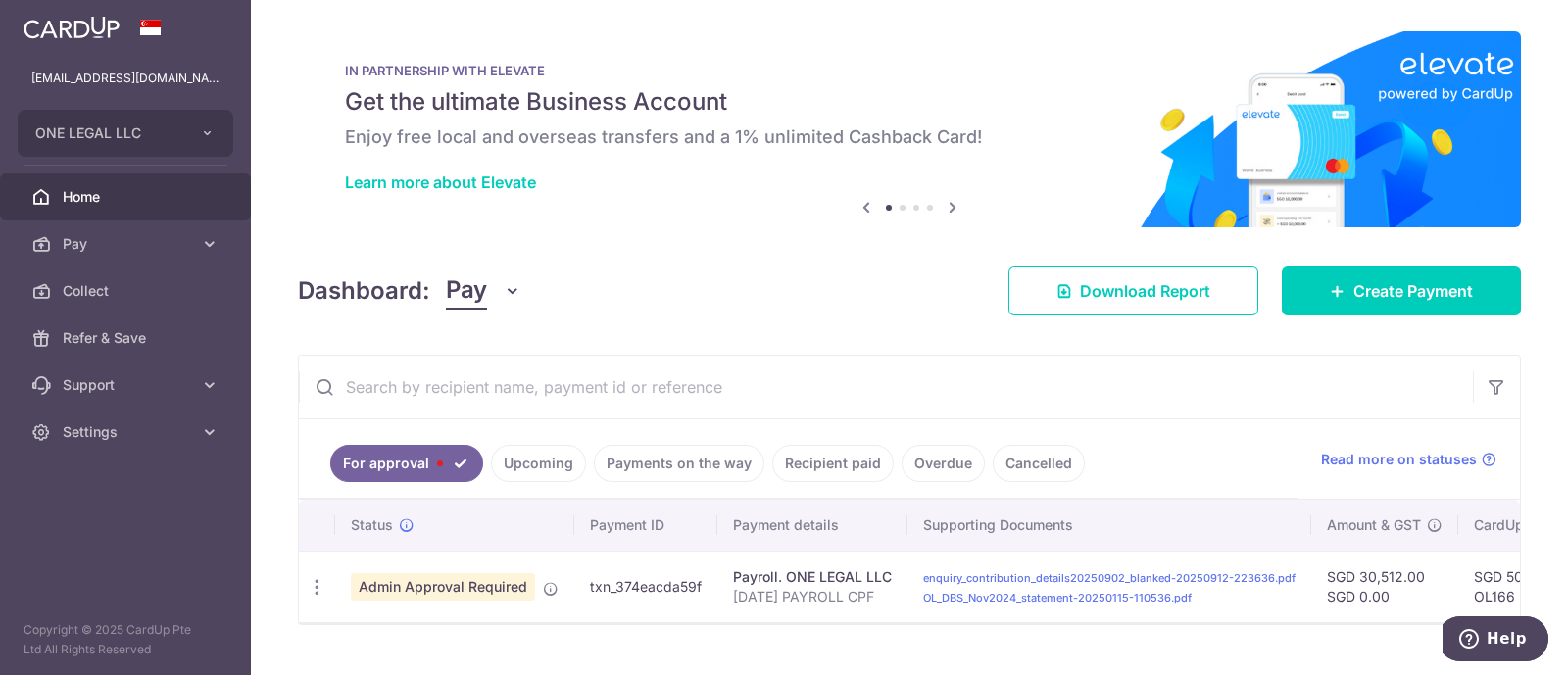
click at [525, 464] on link "Upcoming" at bounding box center [538, 464] width 95 height 37
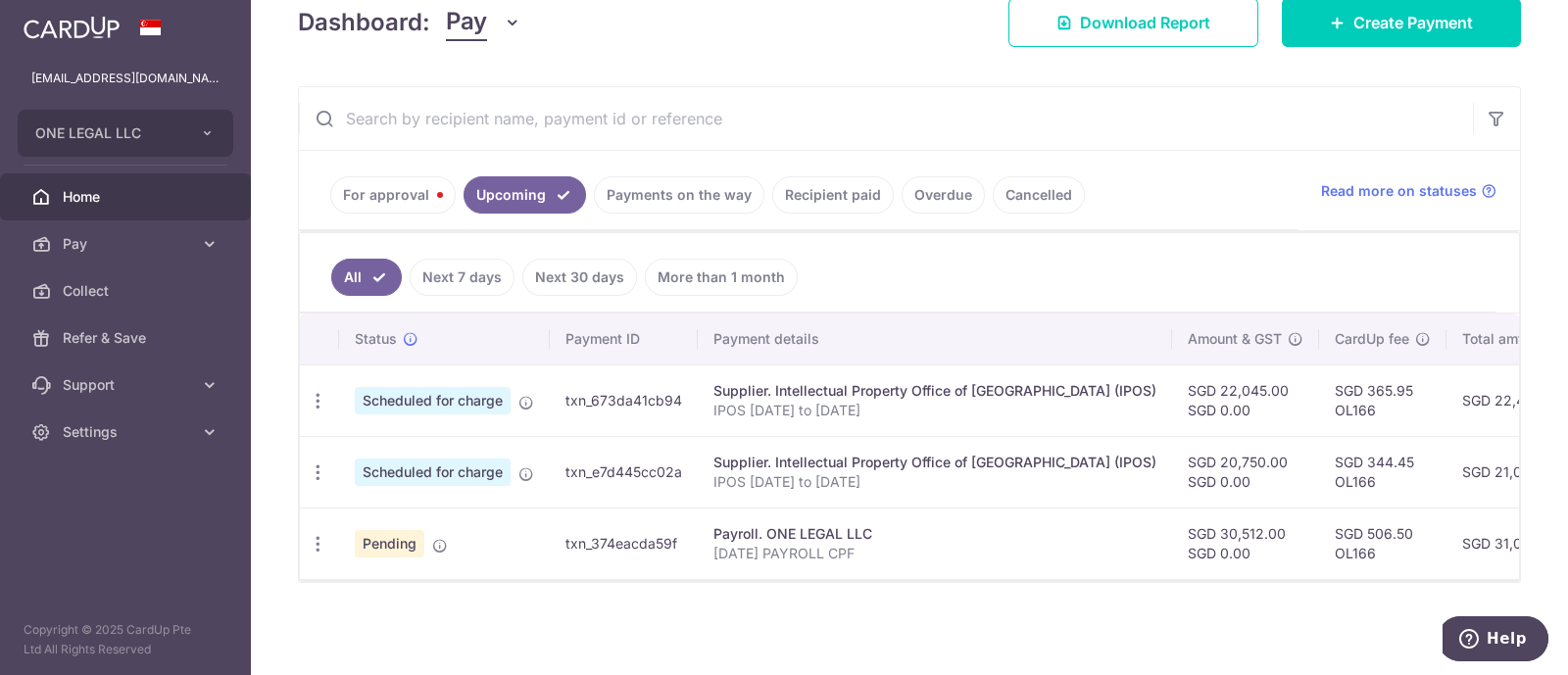
click at [369, 176] on link "For approval" at bounding box center [393, 195] width 126 height 37
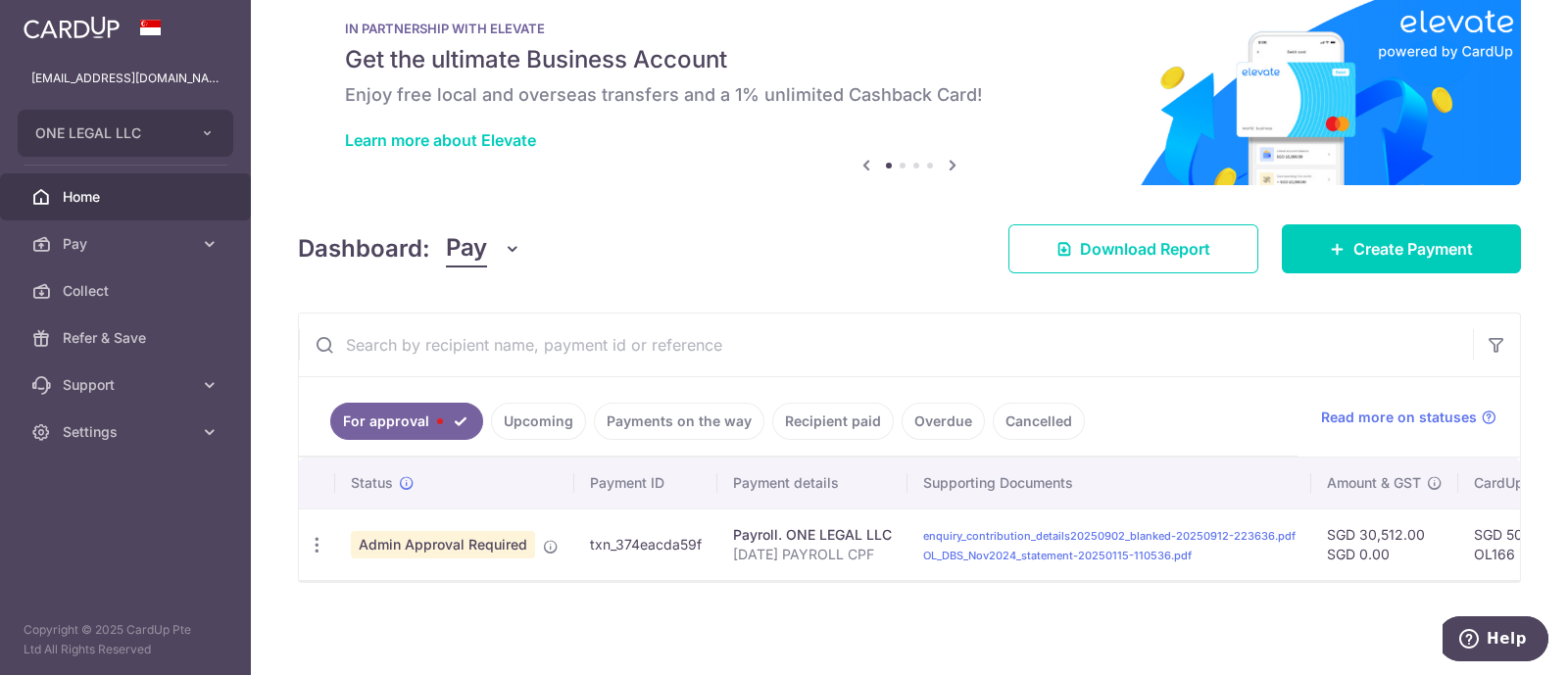
scroll to position [52, 0]
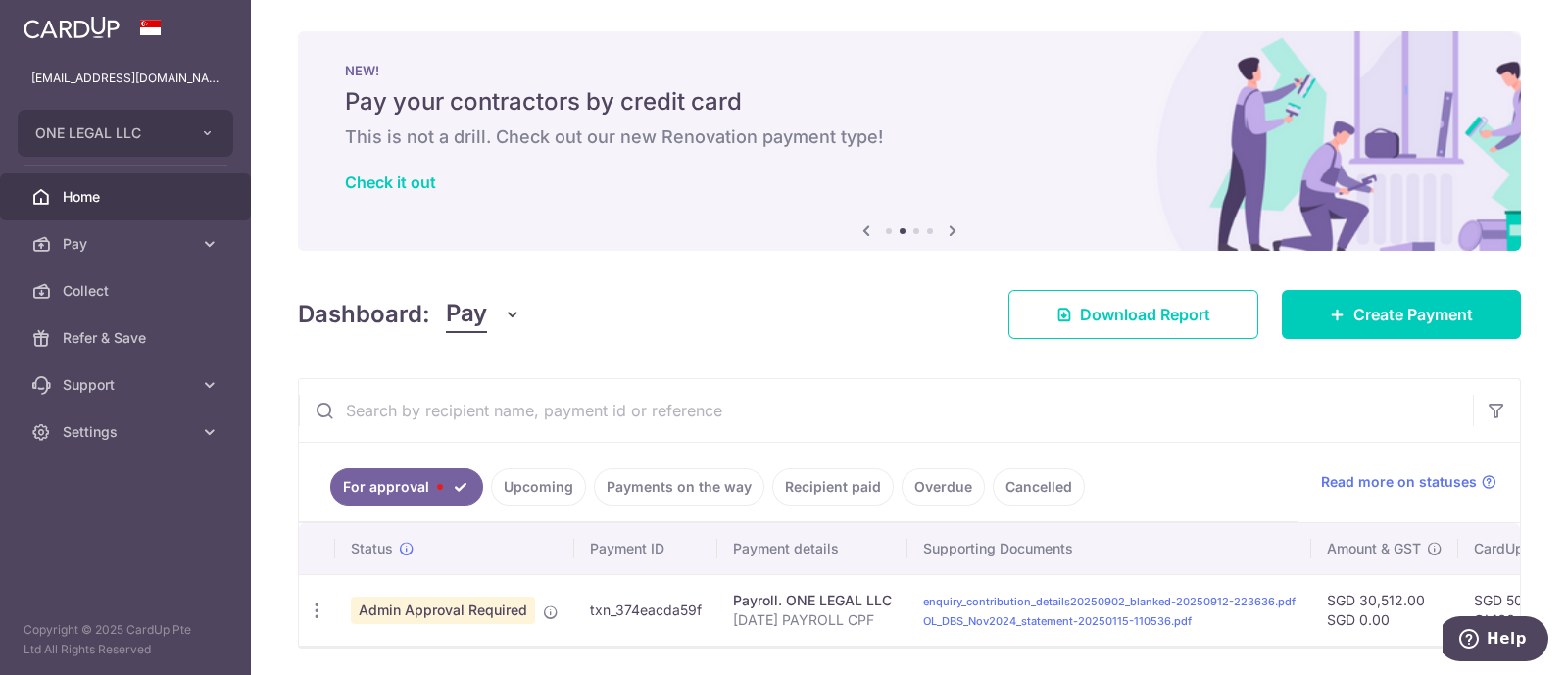
scroll to position [76, 0]
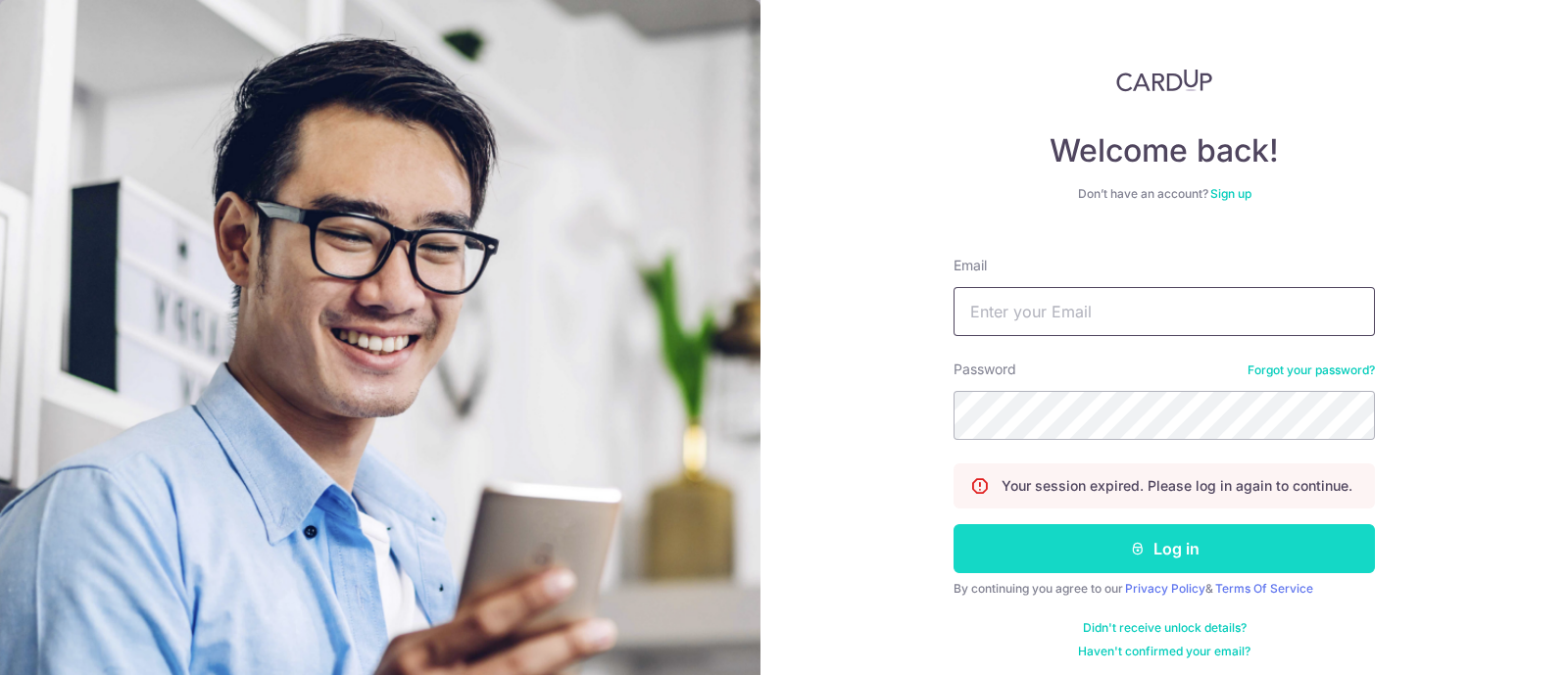
type input "[EMAIL_ADDRESS][DOMAIN_NAME]"
click at [1033, 535] on button "Log in" at bounding box center [1164, 548] width 422 height 49
